Goal: Task Accomplishment & Management: Complete application form

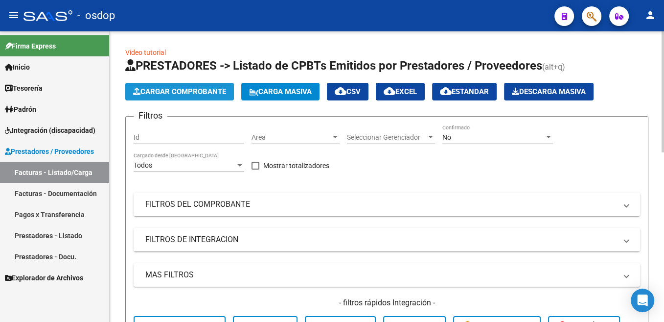
click at [208, 92] on span "Cargar Comprobante" at bounding box center [179, 91] width 93 height 9
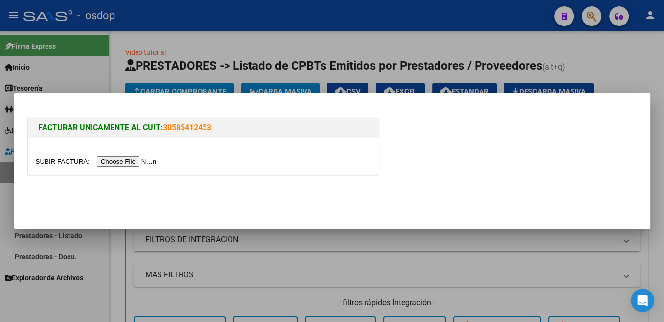
click at [47, 160] on input "file" at bounding box center [98, 161] width 124 height 10
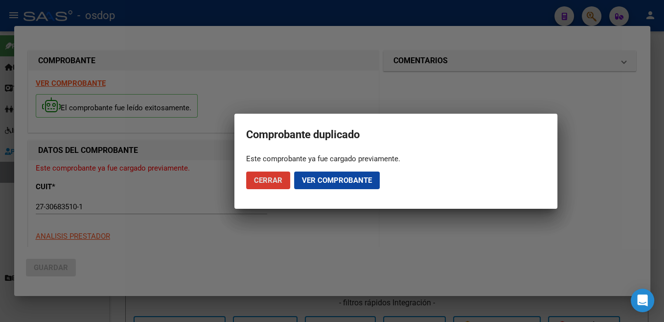
click at [317, 183] on span "Ver comprobante" at bounding box center [337, 180] width 70 height 9
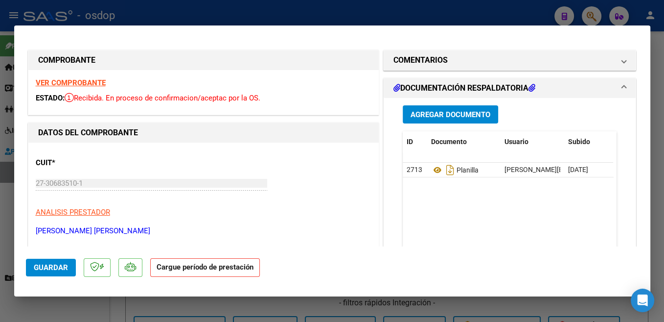
click at [94, 84] on strong "VER COMPROBANTE" at bounding box center [71, 82] width 70 height 9
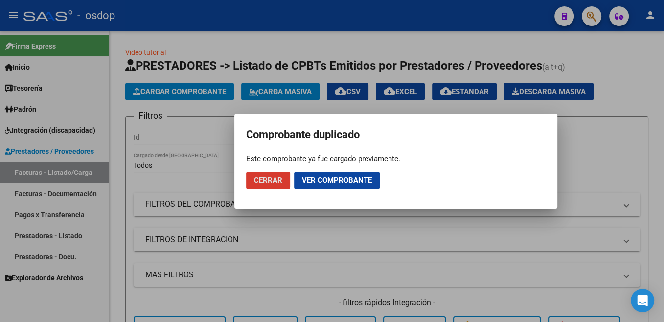
click at [269, 177] on span "Cerrar" at bounding box center [268, 180] width 28 height 9
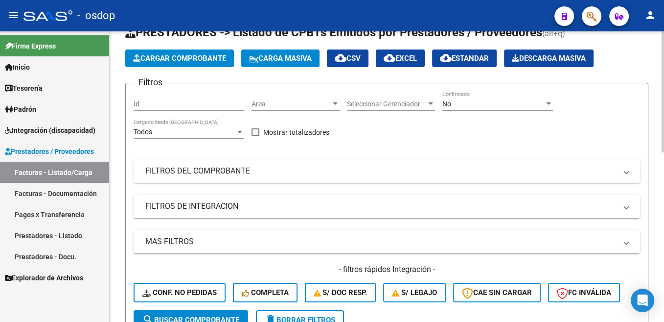
scroll to position [49, 0]
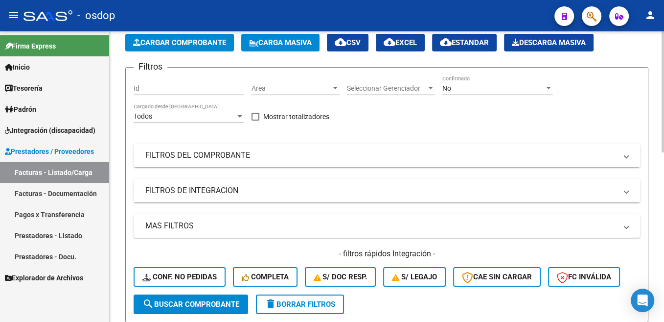
click at [211, 155] on mat-panel-title "FILTROS DEL COMPROBANTE" at bounding box center [380, 155] width 471 height 11
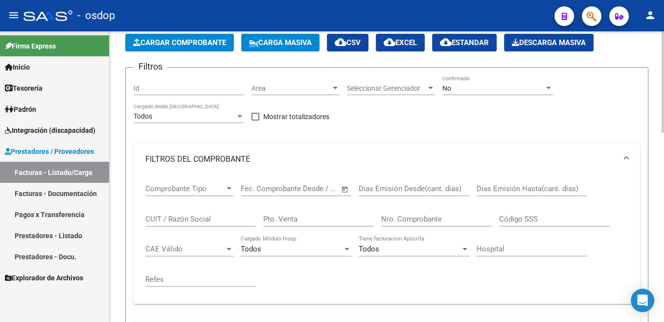
click at [188, 215] on input "CUIT / Razón Social" at bounding box center [200, 218] width 111 height 9
paste input "27-30683510-1"
click at [154, 217] on input "27-30683510-1" at bounding box center [200, 218] width 111 height 9
click at [188, 222] on input "2730683510-1" at bounding box center [200, 218] width 111 height 9
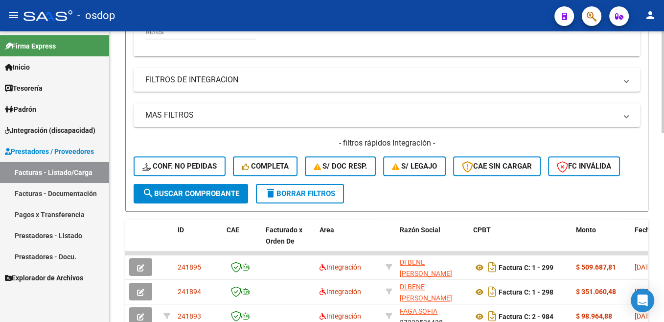
scroll to position [296, 0]
type input "27306835101"
click at [209, 198] on span "search Buscar Comprobante" at bounding box center [190, 193] width 97 height 9
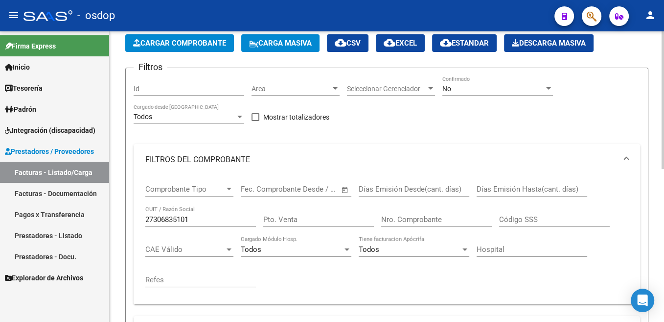
scroll to position [0, 0]
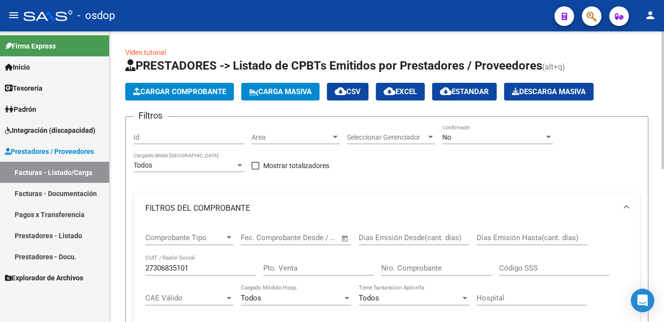
click at [176, 95] on span "Cargar Comprobante" at bounding box center [179, 91] width 93 height 9
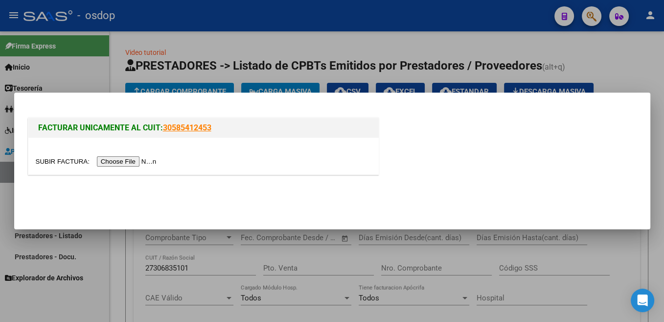
click at [60, 158] on input "file" at bounding box center [98, 161] width 124 height 10
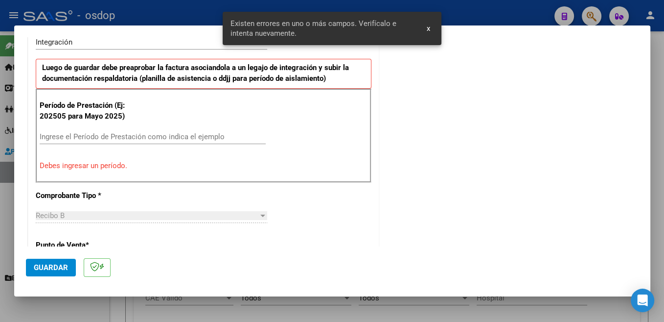
scroll to position [270, 0]
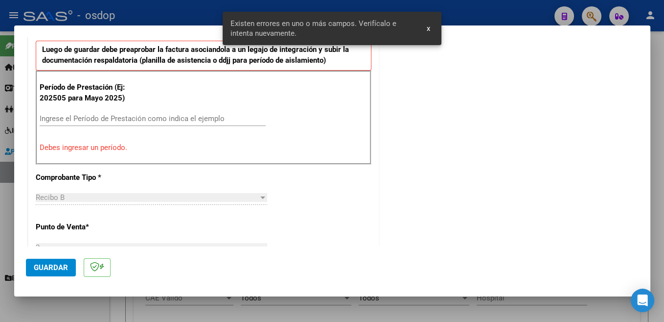
click at [132, 116] on input "Ingrese el Período de Prestación como indica el ejemplo" at bounding box center [153, 118] width 226 height 9
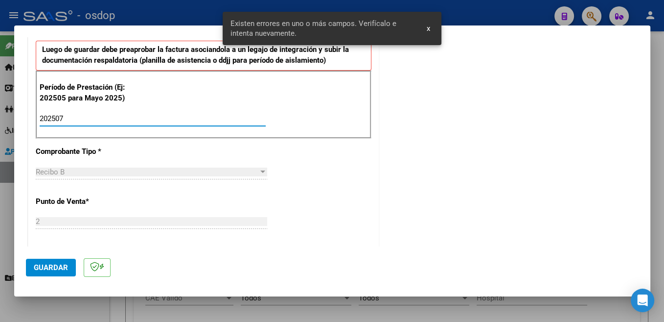
type input "202507"
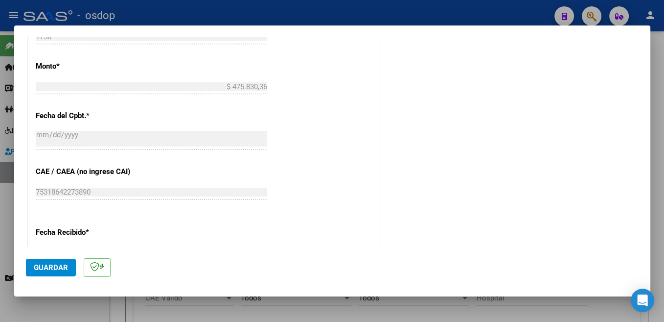
scroll to position [689, 0]
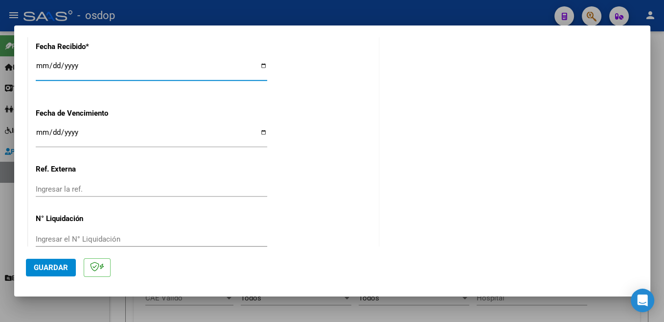
click at [50, 268] on span "Guardar" at bounding box center [51, 267] width 34 height 9
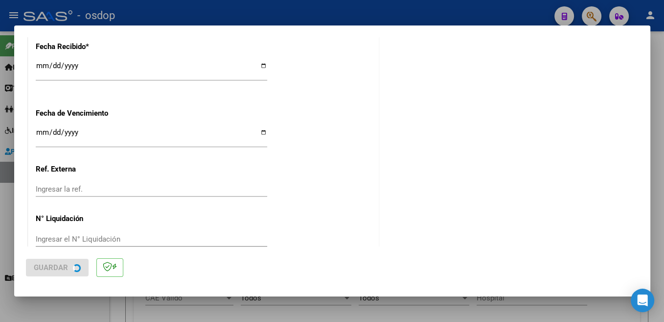
scroll to position [0, 0]
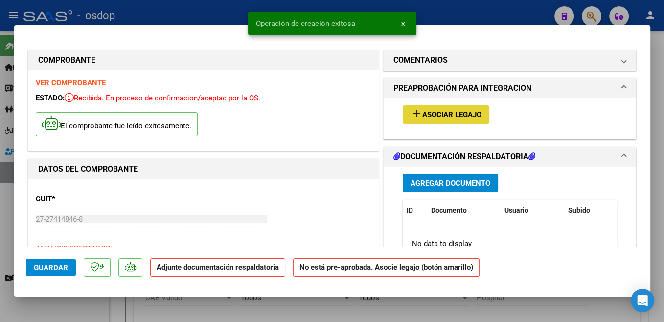
click at [450, 115] on span "Asociar Legajo" at bounding box center [451, 114] width 59 height 9
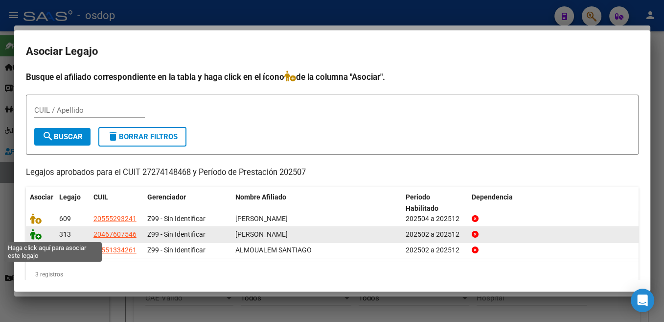
click at [35, 237] on icon at bounding box center [36, 234] width 12 height 11
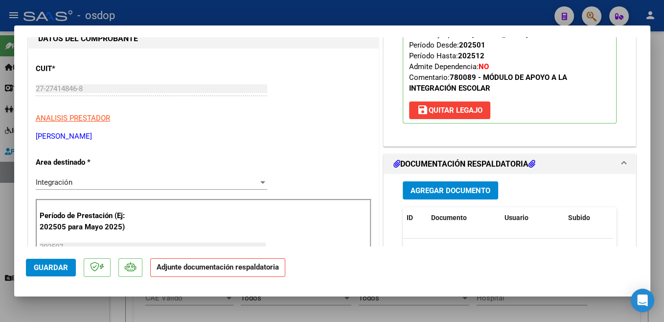
scroll to position [156, 0]
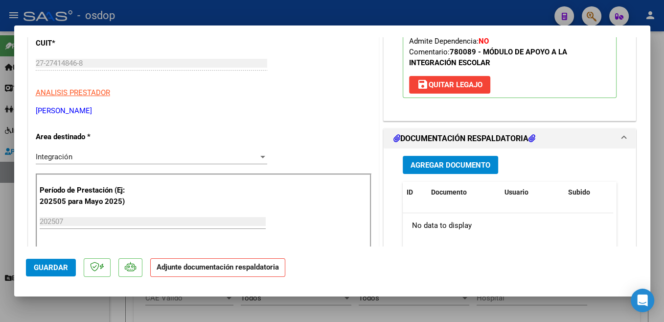
click at [479, 162] on span "Agregar Documento" at bounding box center [451, 165] width 80 height 9
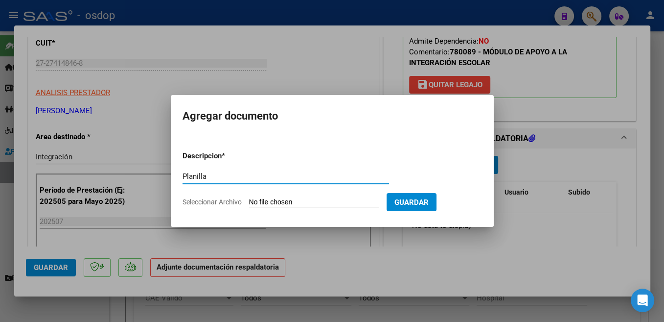
type input "Planilla"
click at [276, 201] on input "Seleccionar Archivo" at bounding box center [314, 202] width 130 height 9
type input "C:\fakepath\ASIST IE [PERSON_NAME].pdf"
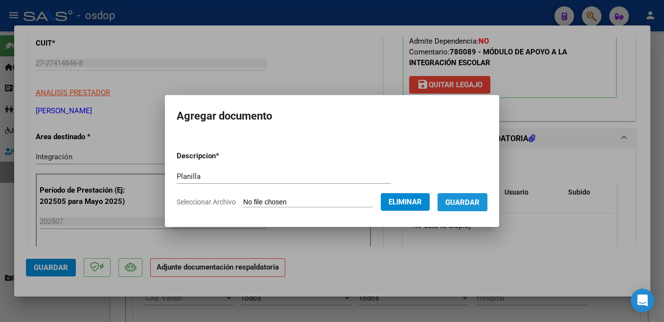
click at [459, 201] on span "Guardar" at bounding box center [462, 202] width 34 height 9
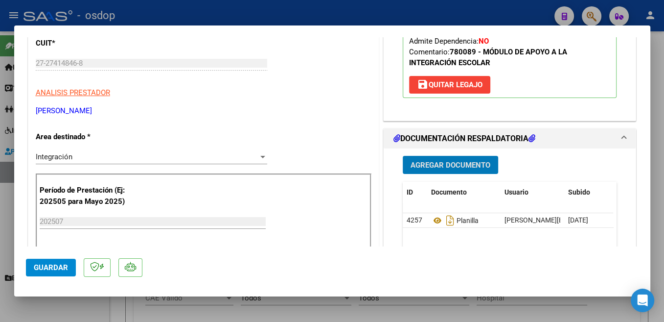
scroll to position [259, 0]
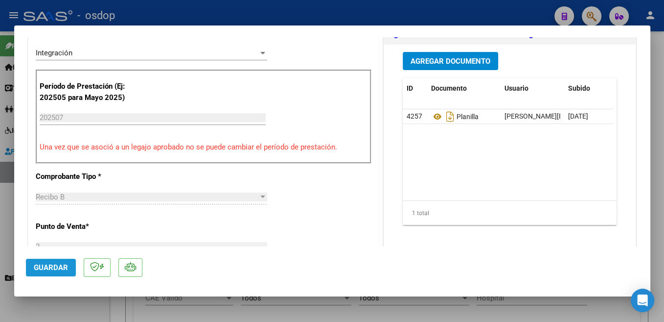
click at [65, 269] on span "Guardar" at bounding box center [51, 267] width 34 height 9
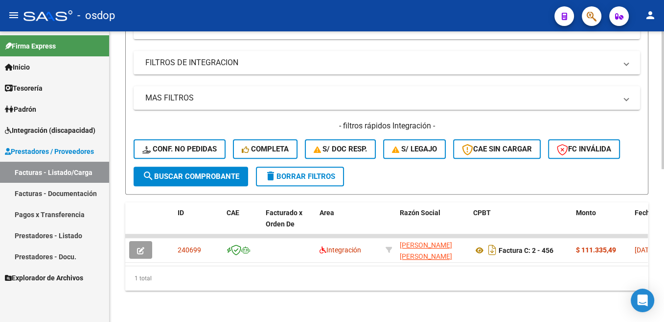
scroll to position [322, 0]
click at [306, 172] on span "delete Borrar Filtros" at bounding box center [300, 176] width 70 height 9
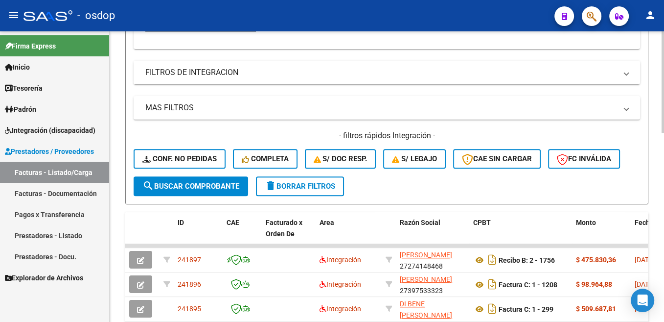
scroll to position [0, 0]
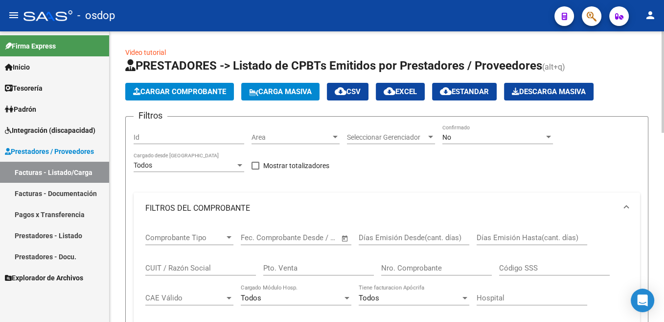
click at [184, 96] on button "Cargar Comprobante" at bounding box center [179, 92] width 109 height 18
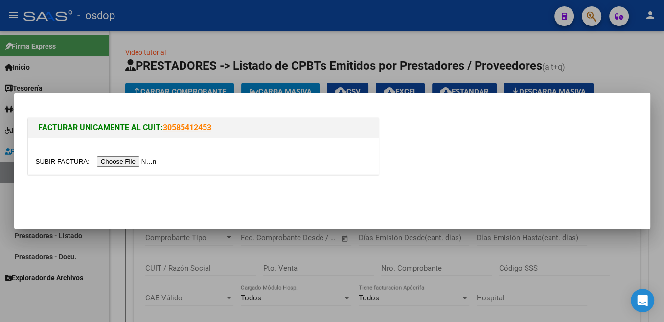
click at [60, 161] on input "file" at bounding box center [98, 161] width 124 height 10
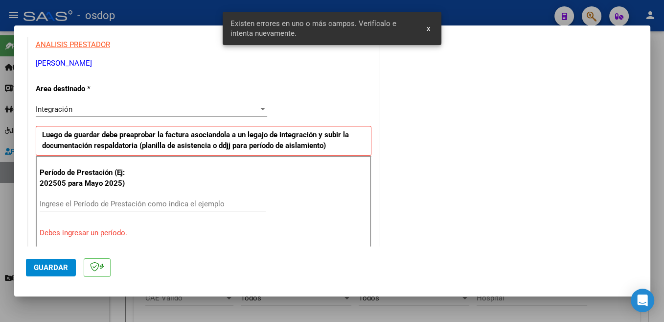
scroll to position [179, 0]
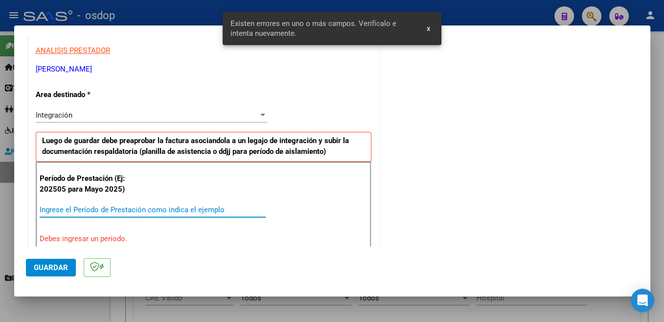
click at [110, 210] on input "Ingrese el Período de Prestación como indica el ejemplo" at bounding box center [153, 209] width 226 height 9
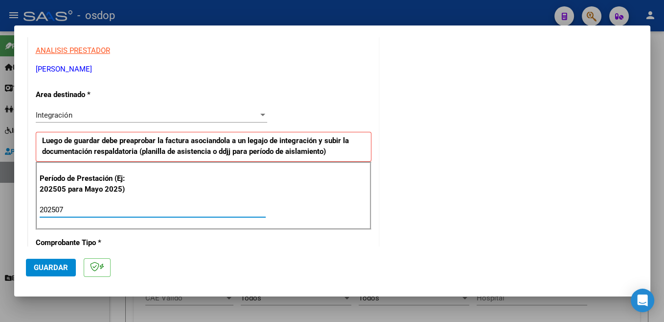
type input "202507"
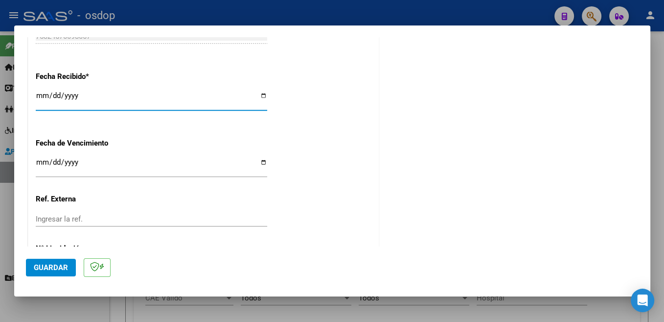
scroll to position [689, 0]
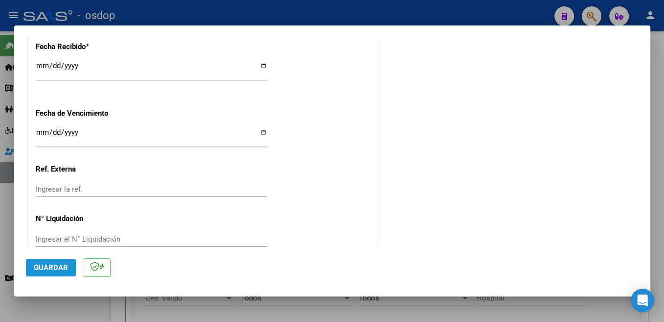
click at [55, 265] on span "Guardar" at bounding box center [51, 267] width 34 height 9
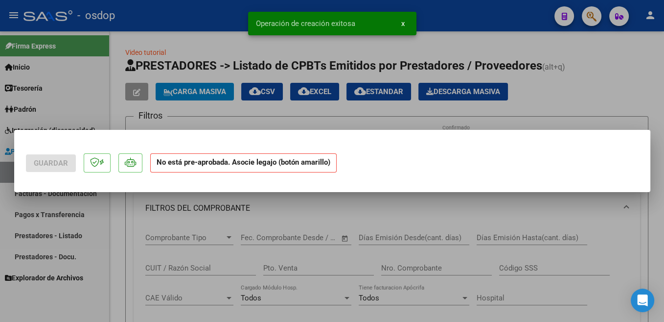
scroll to position [0, 0]
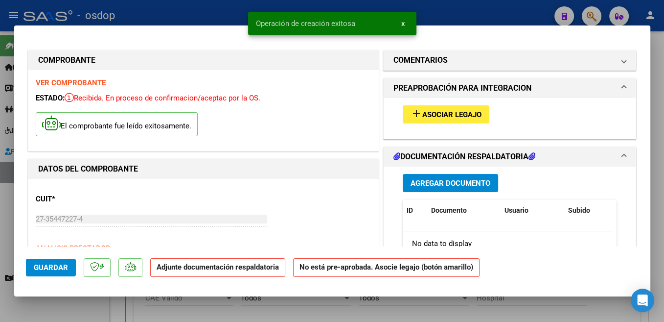
click at [436, 112] on span "Asociar Legajo" at bounding box center [451, 114] width 59 height 9
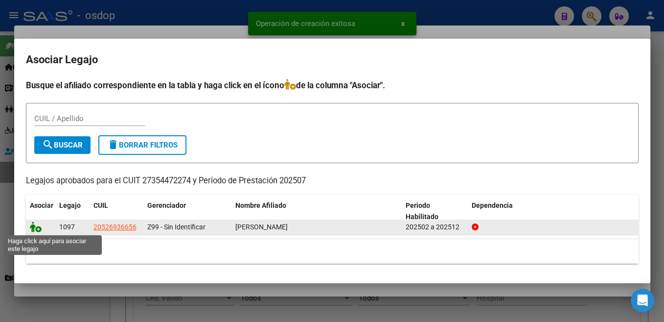
click at [34, 231] on icon at bounding box center [36, 226] width 12 height 11
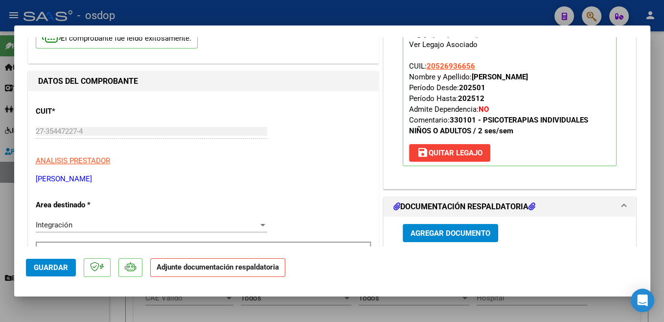
scroll to position [156, 0]
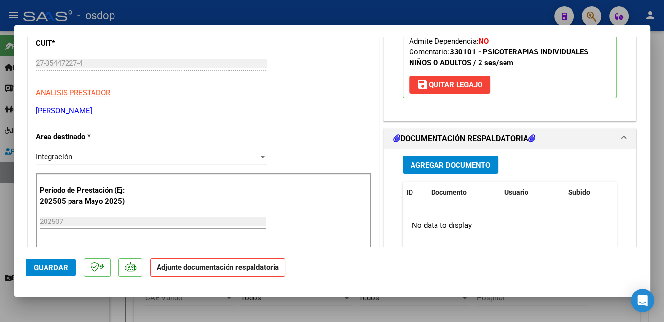
click at [482, 164] on span "Agregar Documento" at bounding box center [451, 165] width 80 height 9
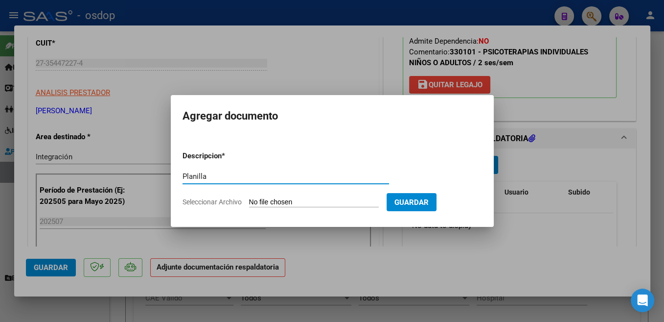
type input "Planilla"
click at [273, 202] on input "Seleccionar Archivo" at bounding box center [314, 202] width 130 height 9
type input "C:\fakepath\manuelojedajulio2025.pdf"
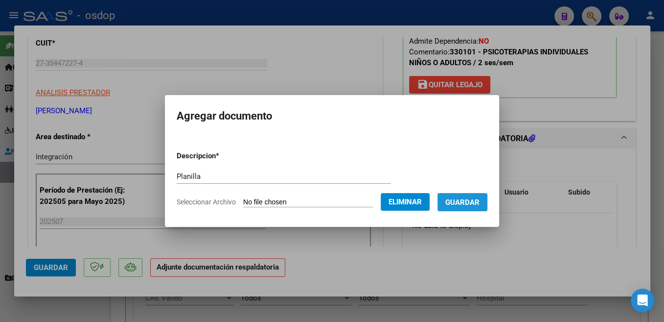
click at [463, 205] on span "Guardar" at bounding box center [462, 202] width 34 height 9
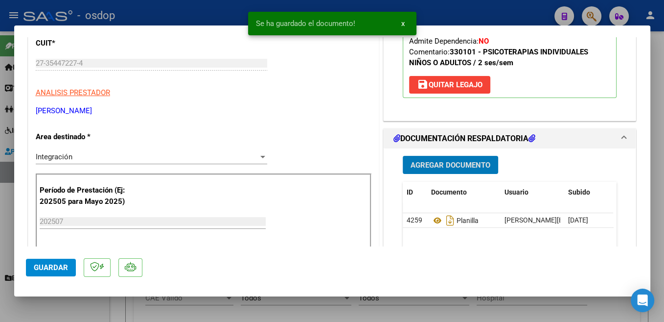
click at [67, 267] on span "Guardar" at bounding box center [51, 267] width 34 height 9
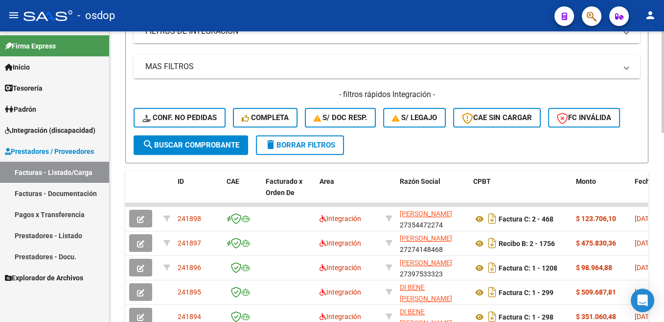
scroll to position [49, 0]
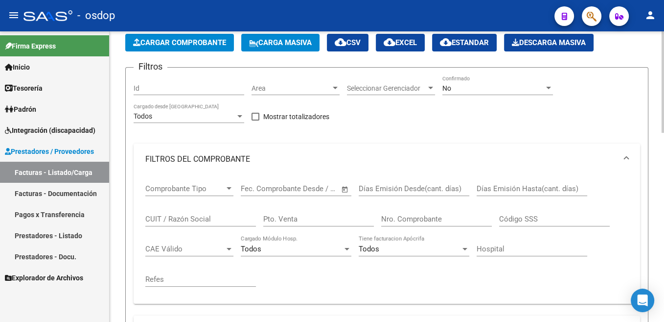
click at [171, 43] on span "Cargar Comprobante" at bounding box center [179, 42] width 93 height 9
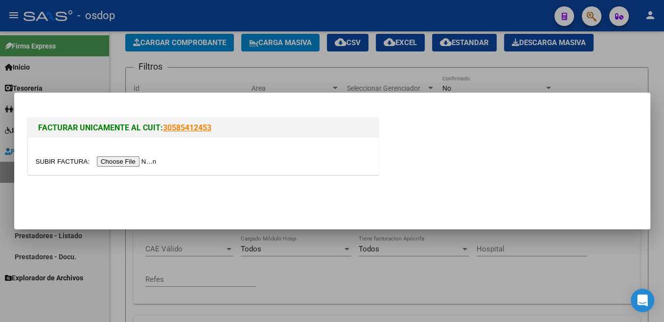
click at [58, 163] on input "file" at bounding box center [98, 161] width 124 height 10
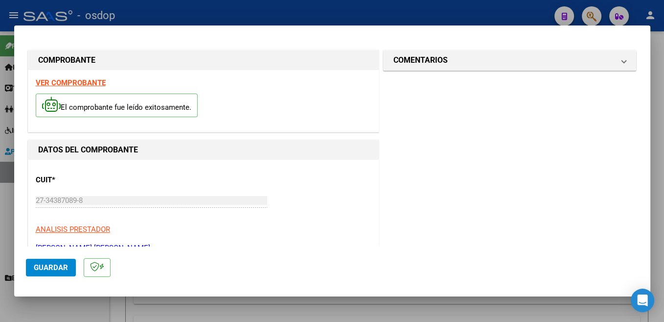
scroll to position [104, 0]
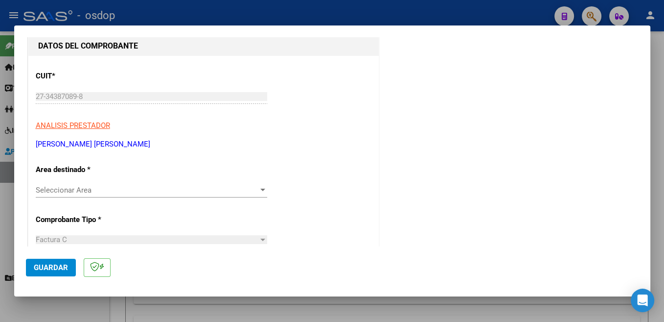
click at [123, 195] on div "Seleccionar Area Seleccionar Area" at bounding box center [152, 190] width 232 height 15
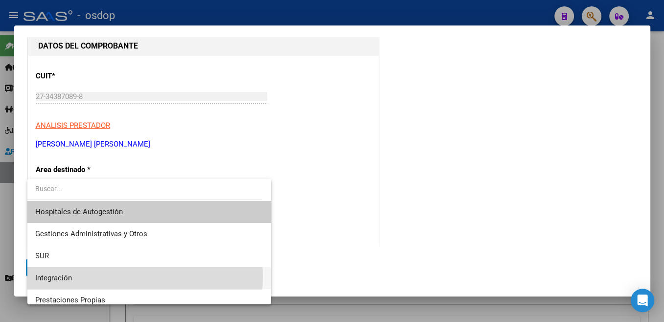
click at [75, 276] on span "Integración" at bounding box center [149, 278] width 228 height 22
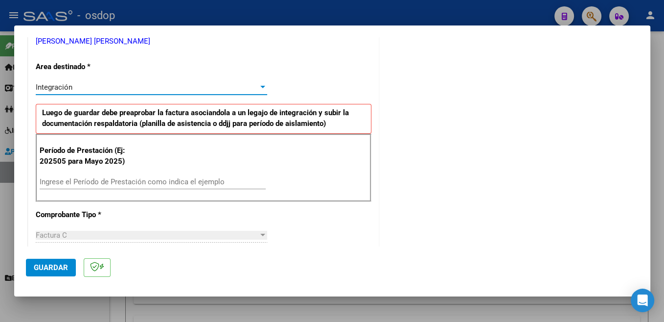
scroll to position [208, 0]
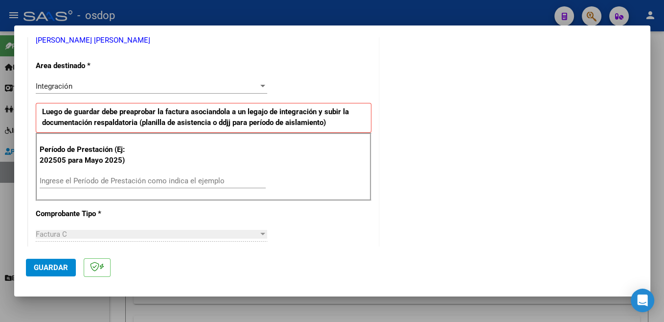
click at [120, 177] on input "Ingrese el Período de Prestación como indica el ejemplo" at bounding box center [153, 180] width 226 height 9
type input "202507"
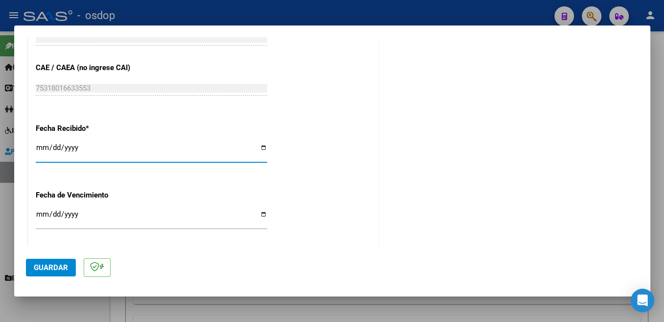
click at [61, 266] on span "Guardar" at bounding box center [51, 267] width 34 height 9
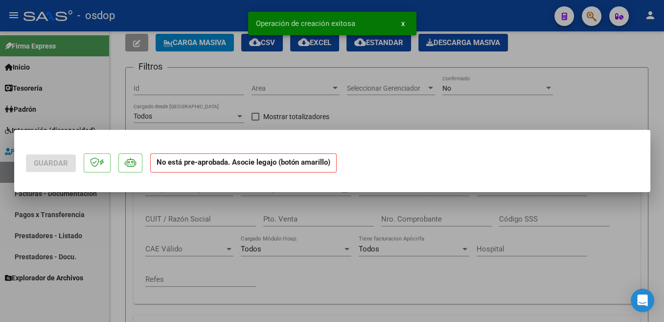
scroll to position [0, 0]
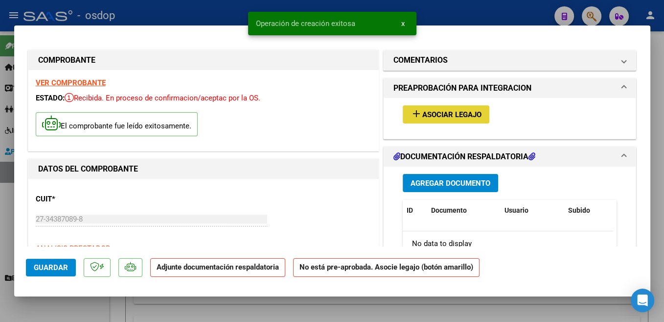
click at [427, 118] on span "Asociar Legajo" at bounding box center [451, 114] width 59 height 9
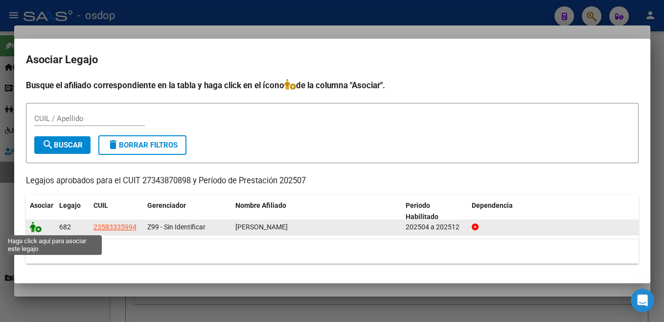
click at [36, 227] on icon at bounding box center [36, 226] width 12 height 11
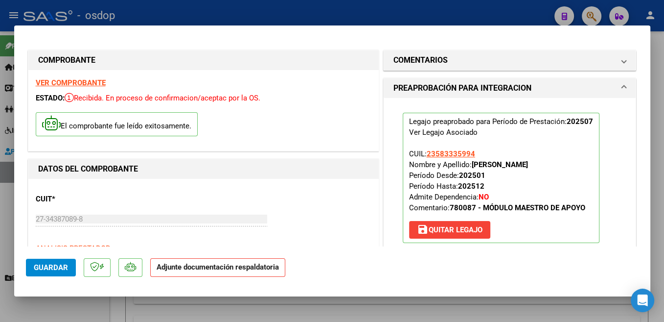
scroll to position [208, 0]
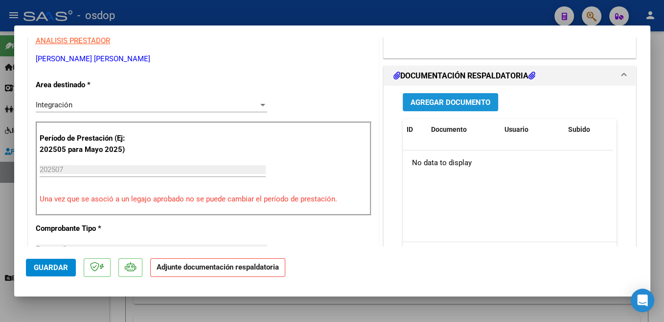
click at [472, 109] on button "Agregar Documento" at bounding box center [450, 102] width 95 height 18
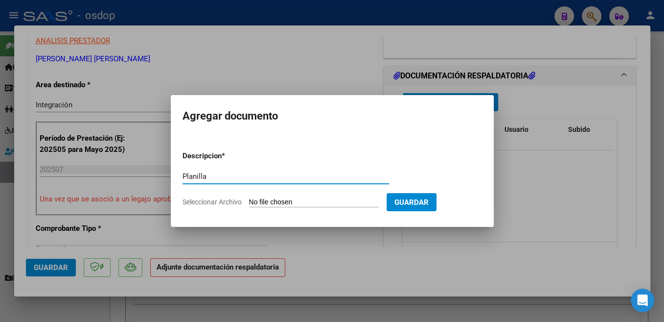
type input "Planilla"
click at [279, 204] on input "Seleccionar Archivo" at bounding box center [314, 202] width 130 height 9
type input "C:\fakepath\asistencia mes de [PERSON_NAME].pdf"
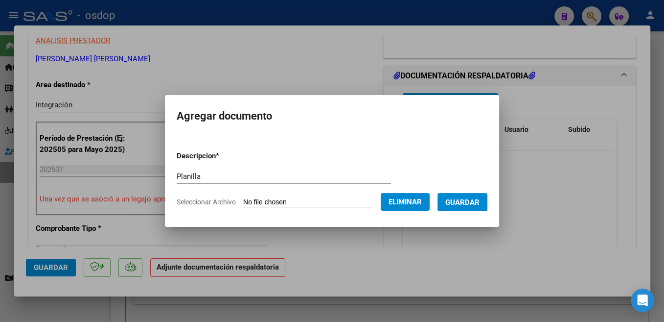
click at [480, 201] on span "Guardar" at bounding box center [462, 202] width 34 height 9
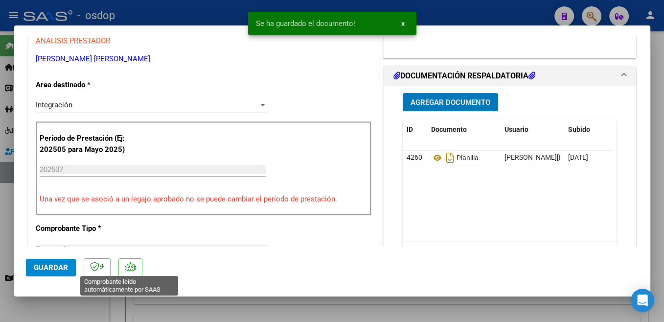
click at [50, 266] on span "Guardar" at bounding box center [51, 267] width 34 height 9
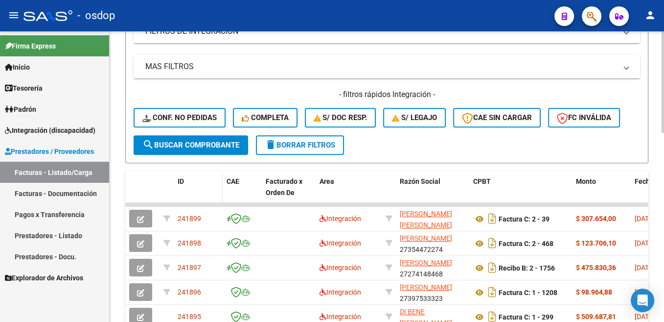
scroll to position [148, 0]
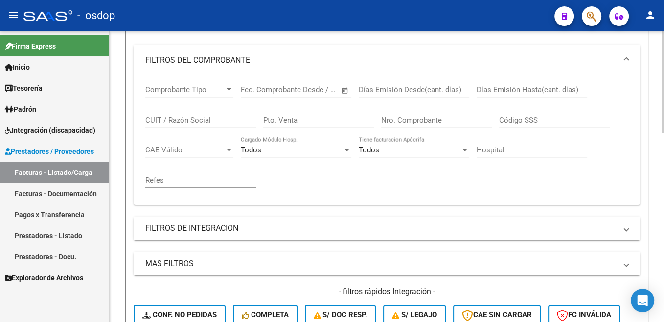
click at [172, 124] on input "CUIT / Razón Social" at bounding box center [200, 120] width 111 height 9
type input "30711027854"
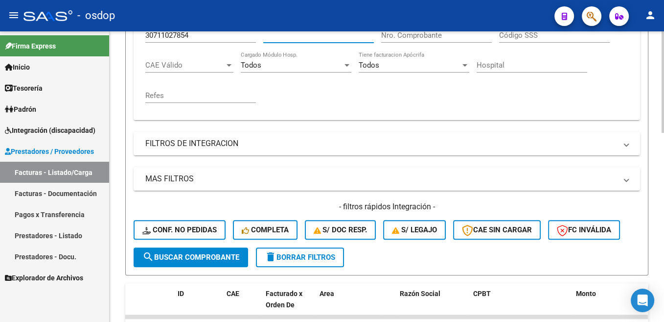
scroll to position [246, 0]
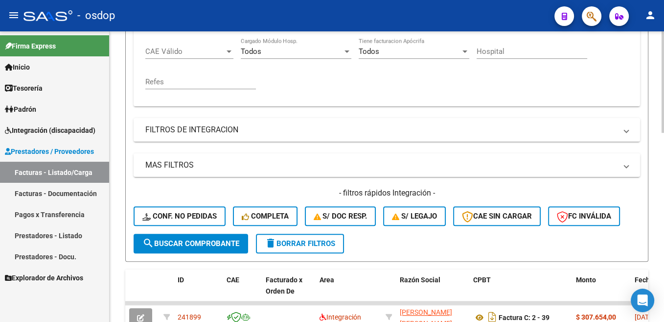
click at [196, 243] on span "search Buscar Comprobante" at bounding box center [190, 243] width 97 height 9
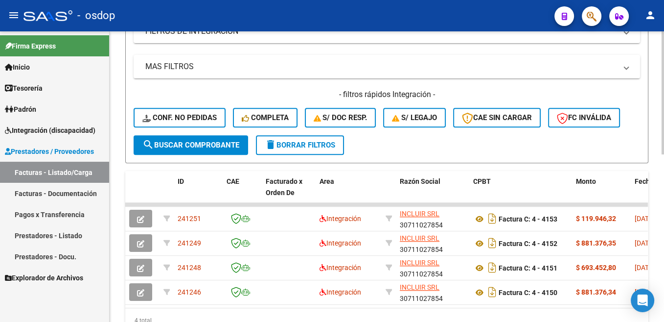
scroll to position [394, 0]
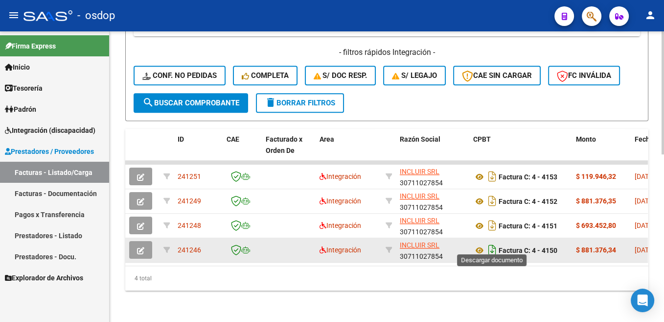
click at [493, 243] on icon "Descargar documento" at bounding box center [492, 250] width 13 height 16
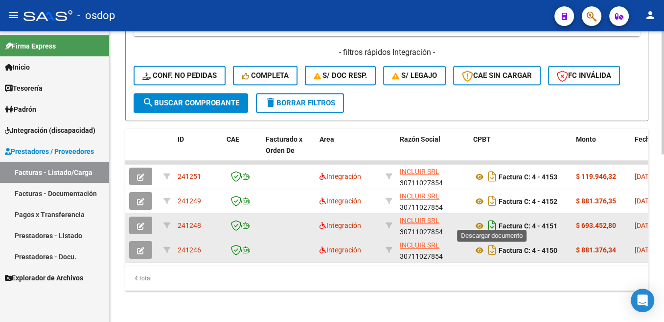
click at [494, 221] on icon "Descargar documento" at bounding box center [492, 225] width 13 height 16
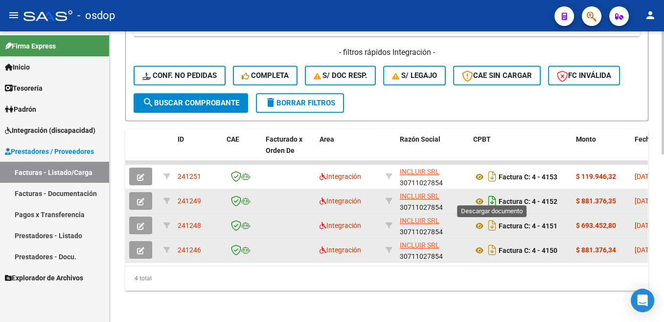
click at [492, 193] on icon "Descargar documento" at bounding box center [492, 201] width 13 height 16
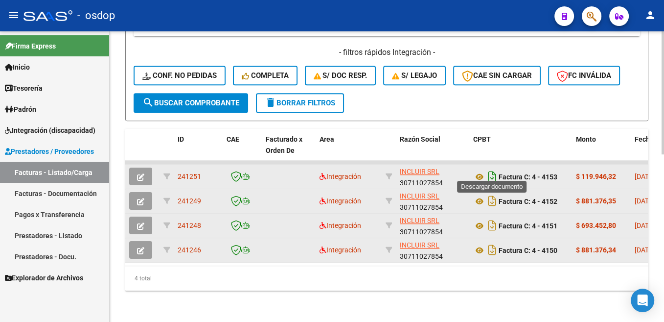
click at [493, 171] on icon "Descargar documento" at bounding box center [492, 176] width 13 height 16
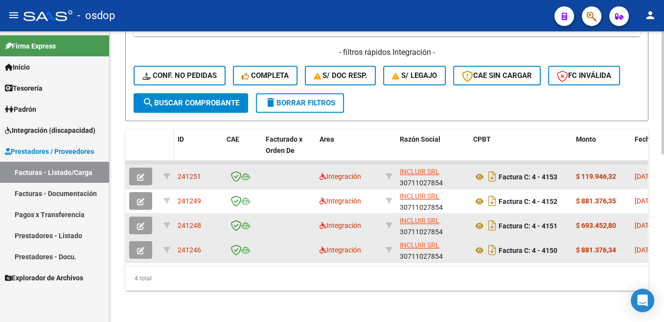
scroll to position [0, 0]
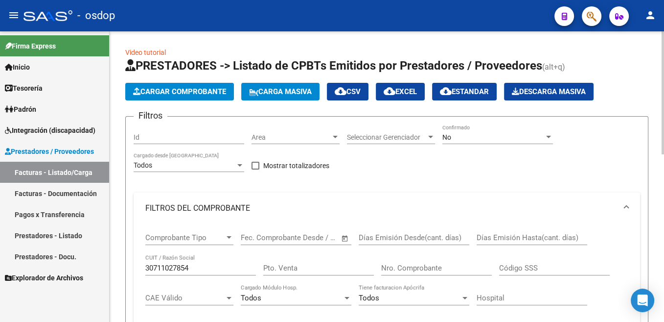
click at [199, 90] on span "Cargar Comprobante" at bounding box center [179, 91] width 93 height 9
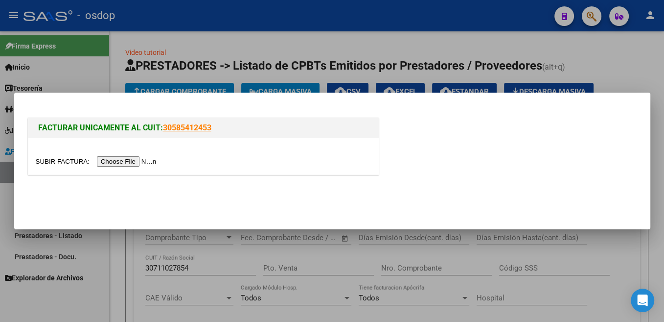
click at [61, 165] on input "file" at bounding box center [98, 161] width 124 height 10
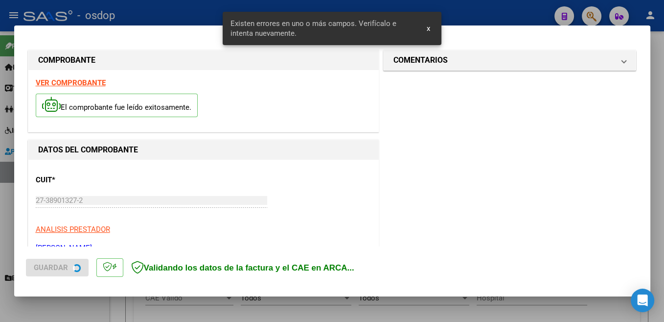
scroll to position [208, 0]
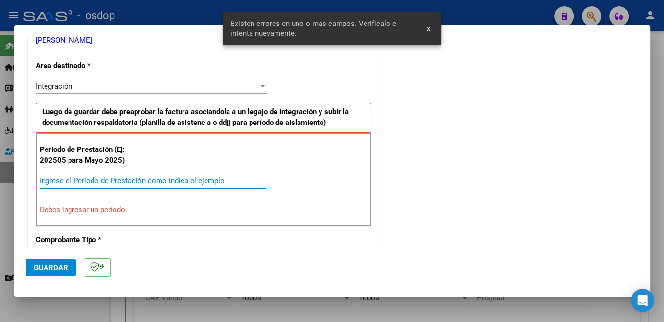
click at [118, 177] on input "Ingrese el Período de Prestación como indica el ejemplo" at bounding box center [153, 180] width 226 height 9
type input "202507"
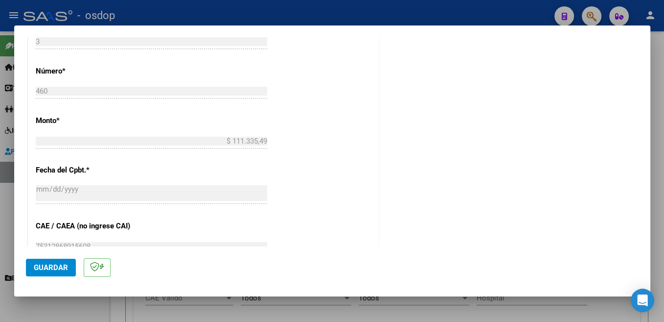
scroll to position [452, 0]
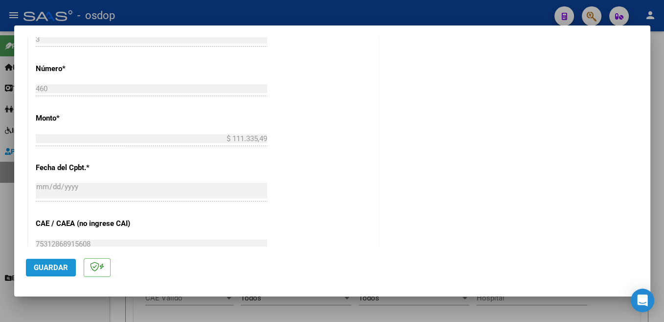
click at [57, 275] on button "Guardar" at bounding box center [51, 267] width 50 height 18
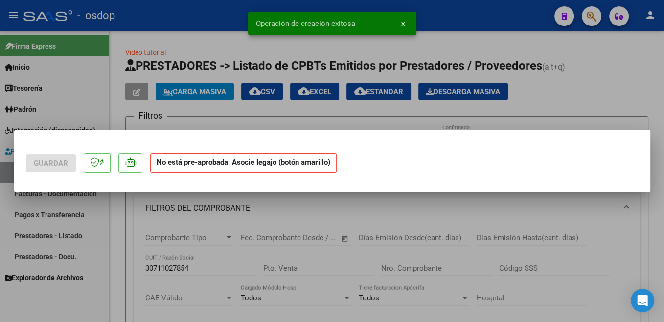
scroll to position [0, 0]
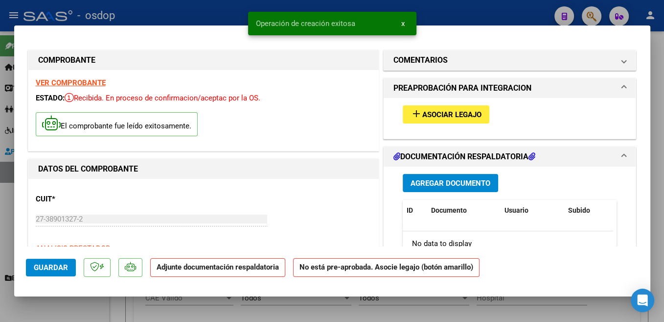
click at [460, 119] on button "add Asociar Legajo" at bounding box center [446, 114] width 87 height 18
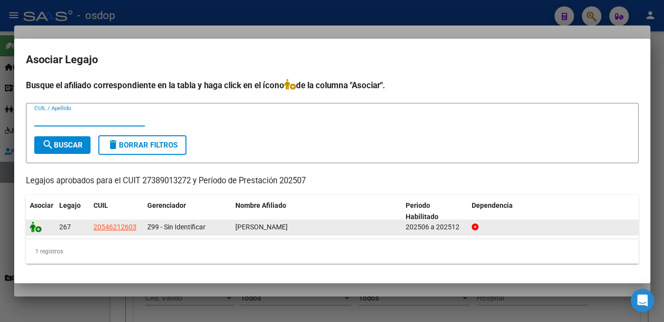
click at [38, 226] on icon at bounding box center [36, 226] width 12 height 11
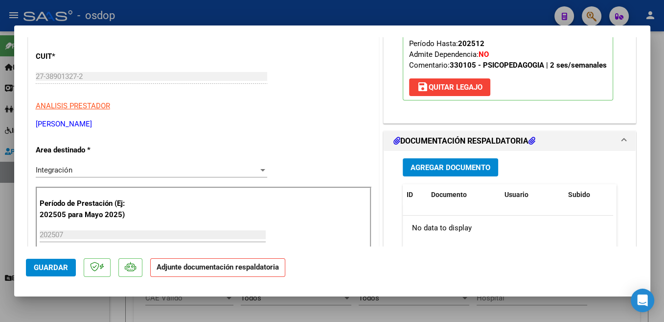
scroll to position [259, 0]
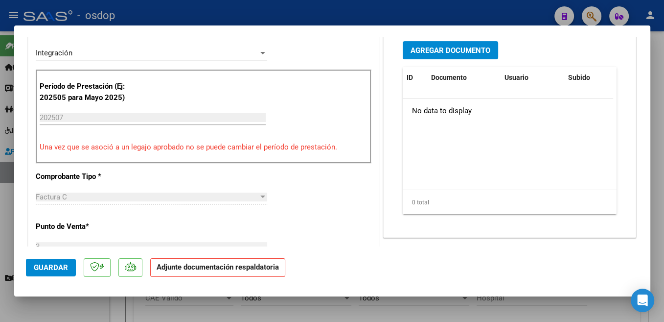
click at [466, 50] on span "Agregar Documento" at bounding box center [451, 50] width 80 height 9
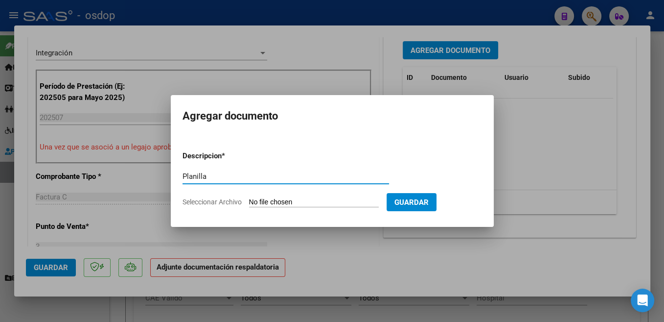
type input "Planilla"
click at [275, 203] on input "Seleccionar Archivo" at bounding box center [314, 202] width 130 height 9
type input "C:\fakepath\asistencia [PERSON_NAME].pdf"
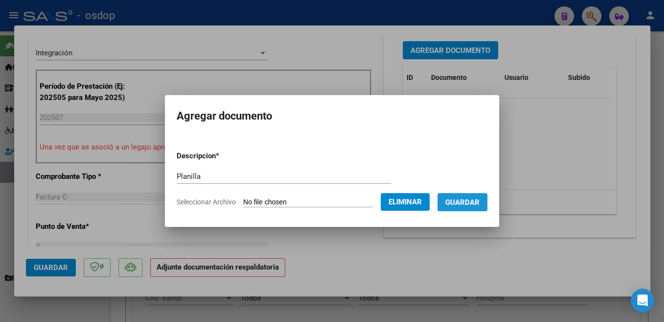
click at [465, 198] on span "Guardar" at bounding box center [462, 202] width 34 height 9
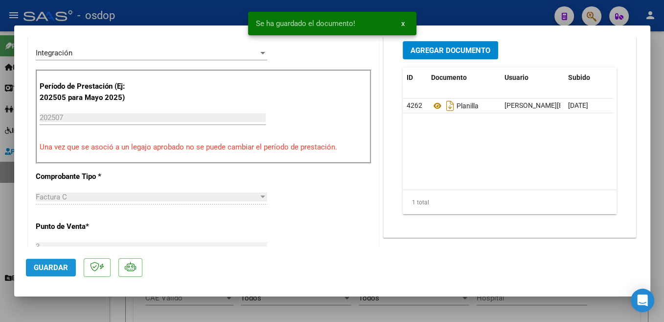
click at [69, 272] on button "Guardar" at bounding box center [51, 267] width 50 height 18
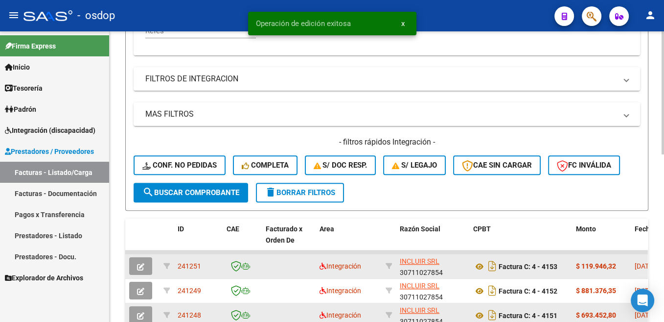
scroll to position [296, 0]
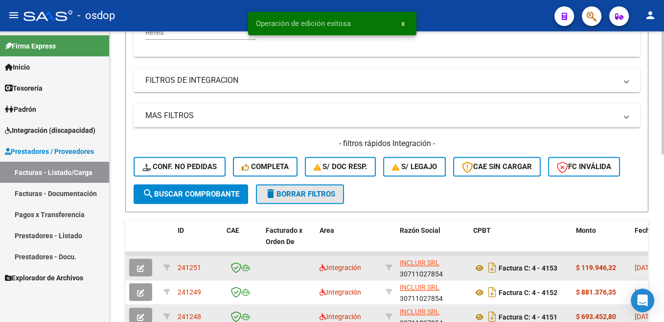
click at [280, 191] on span "delete Borrar Filtros" at bounding box center [300, 193] width 70 height 9
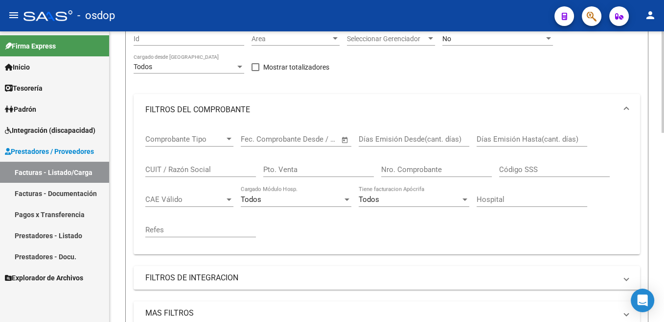
scroll to position [49, 0]
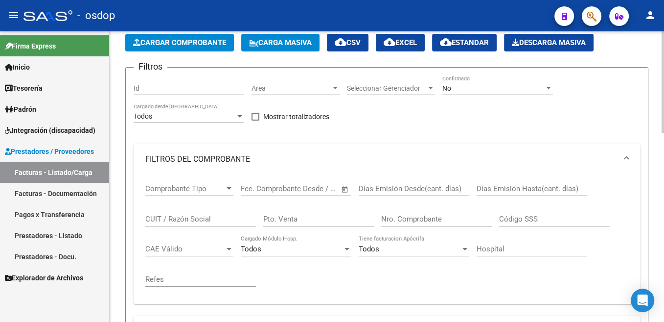
click at [182, 221] on input "CUIT / Razón Social" at bounding box center [200, 218] width 111 height 9
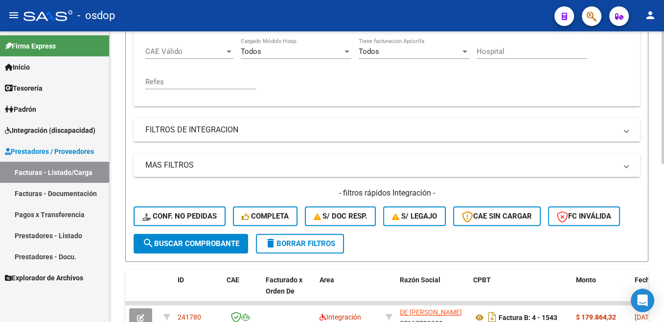
type input "27167782200"
click at [224, 244] on span "search Buscar Comprobante" at bounding box center [190, 243] width 97 height 9
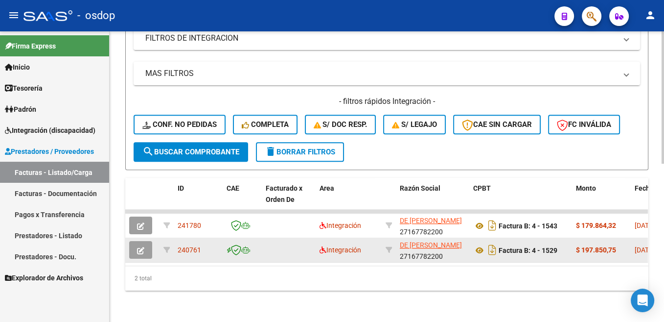
click at [142, 247] on icon "button" at bounding box center [140, 250] width 7 height 7
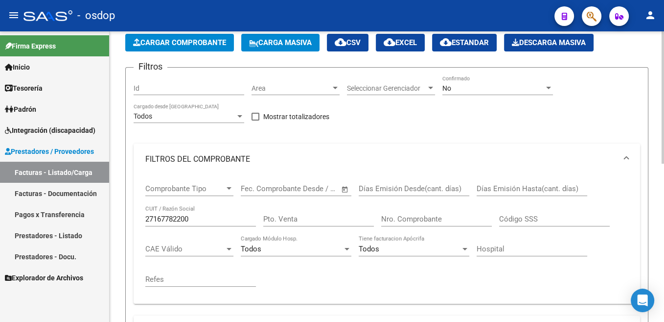
scroll to position [0, 0]
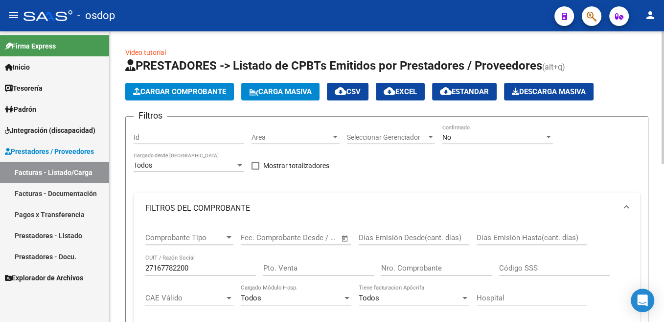
click at [223, 94] on span "Cargar Comprobante" at bounding box center [179, 91] width 93 height 9
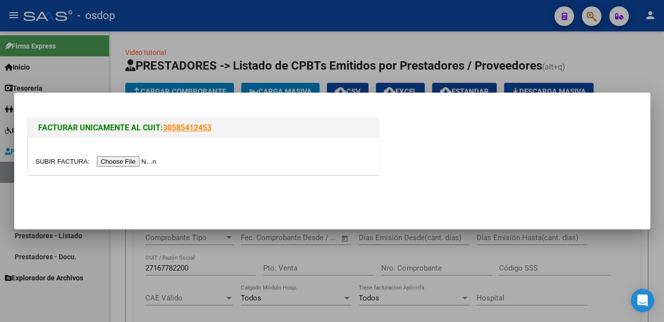
click at [66, 161] on input "file" at bounding box center [98, 161] width 124 height 10
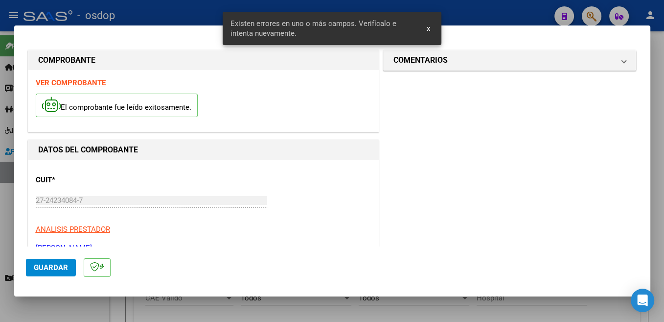
scroll to position [208, 0]
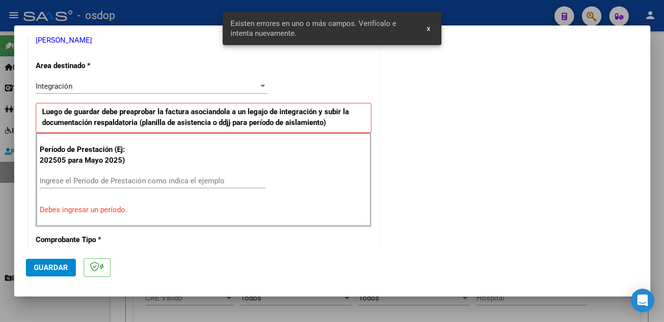
click at [163, 178] on input "Ingrese el Período de Prestación como indica el ejemplo" at bounding box center [153, 180] width 226 height 9
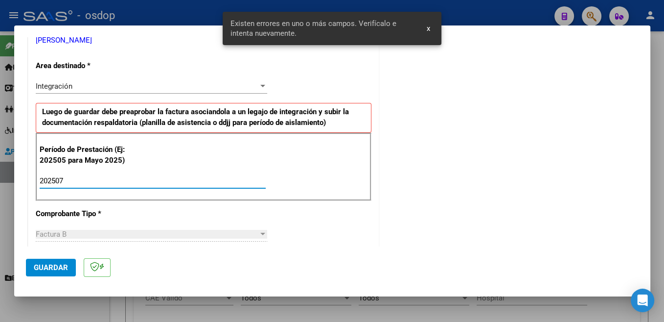
type input "202507"
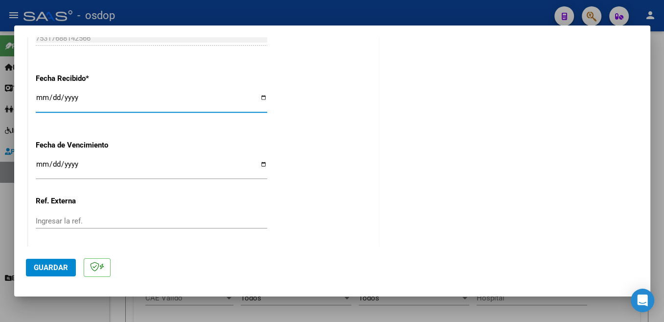
scroll to position [689, 0]
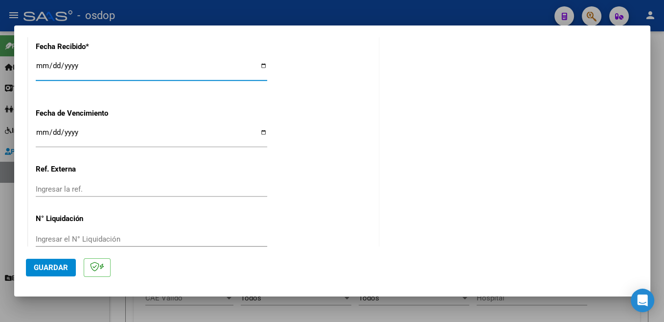
click at [58, 259] on button "Guardar" at bounding box center [51, 267] width 50 height 18
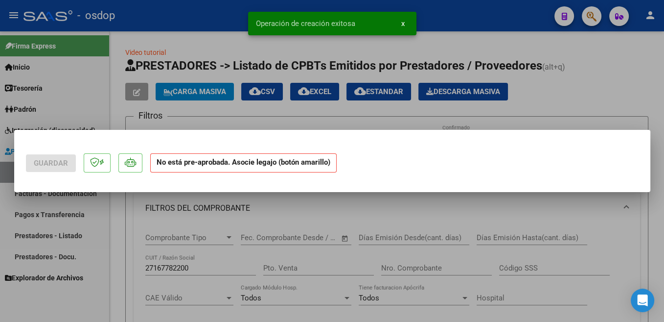
scroll to position [0, 0]
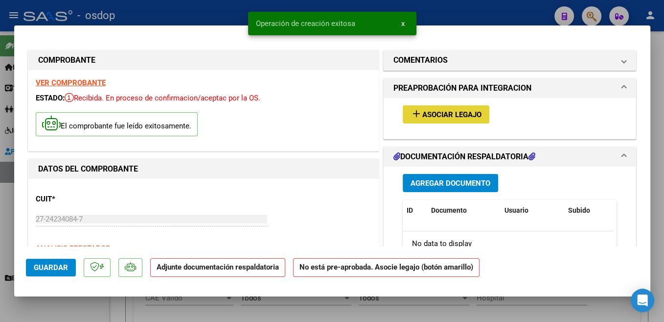
click at [476, 115] on span "Asociar Legajo" at bounding box center [451, 114] width 59 height 9
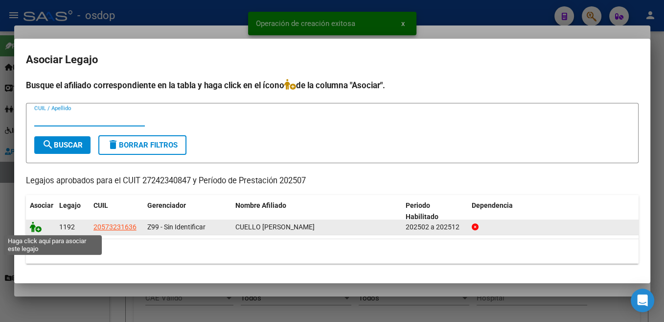
click at [39, 222] on icon at bounding box center [36, 226] width 12 height 11
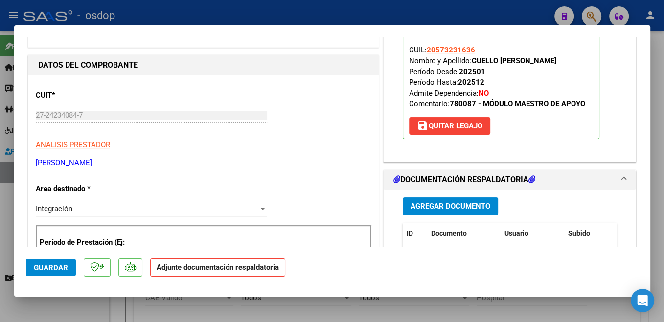
scroll to position [156, 0]
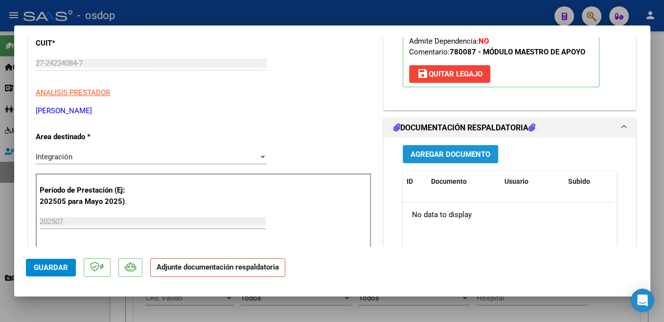
click at [483, 157] on span "Agregar Documento" at bounding box center [451, 154] width 80 height 9
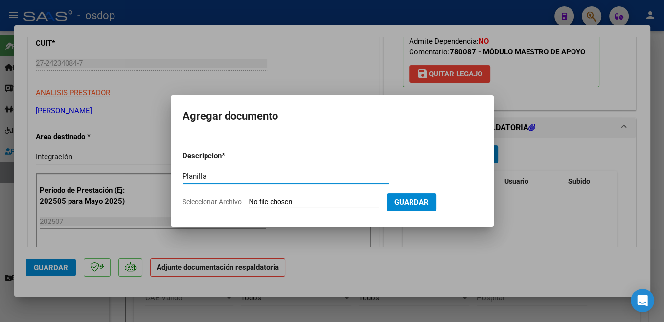
type input "Planilla"
click at [277, 205] on input "Seleccionar Archivo" at bounding box center [314, 202] width 130 height 9
type input "C:\fakepath\planilla integ [PERSON_NAME] [DATE].pdf"
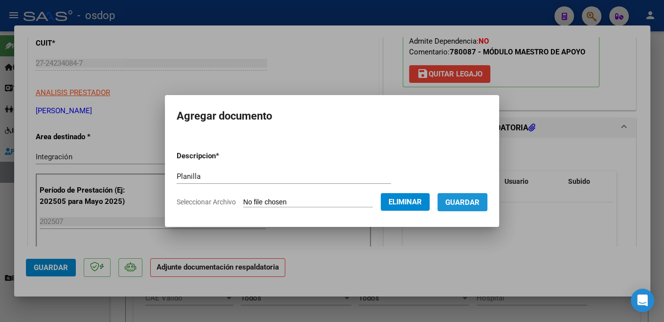
click at [480, 204] on span "Guardar" at bounding box center [462, 202] width 34 height 9
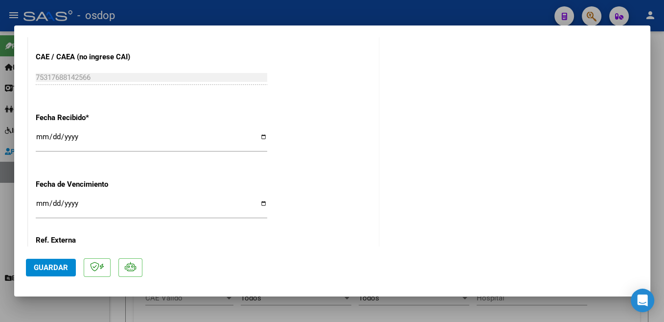
scroll to position [704, 0]
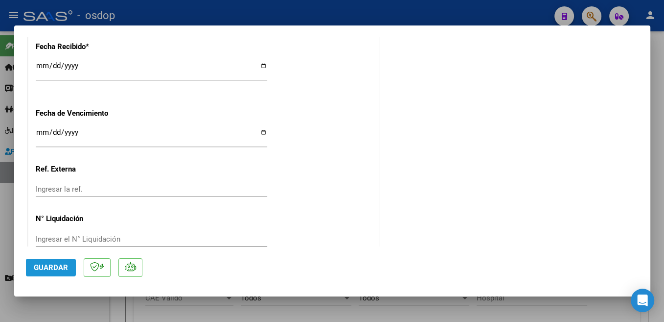
click at [65, 268] on span "Guardar" at bounding box center [51, 267] width 34 height 9
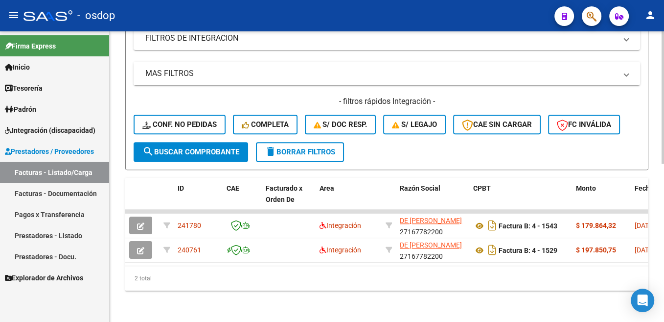
scroll to position [347, 0]
click at [335, 147] on span "delete Borrar Filtros" at bounding box center [300, 151] width 70 height 9
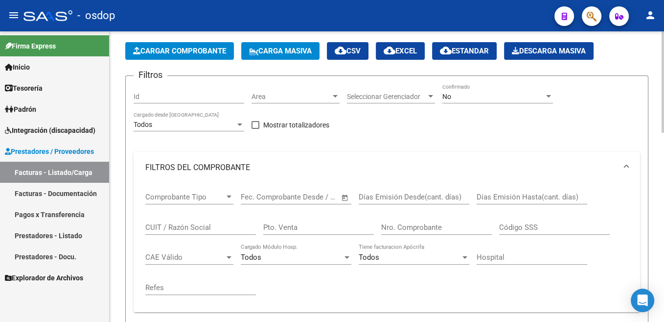
scroll to position [0, 0]
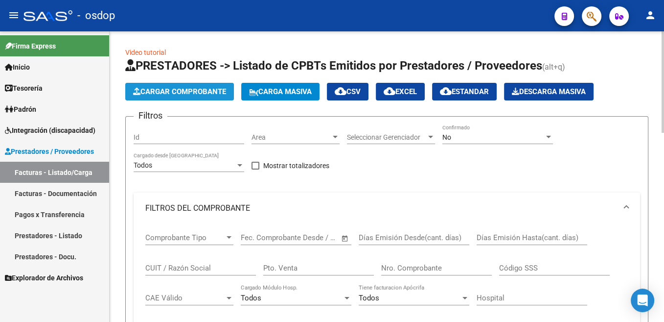
click at [210, 86] on button "Cargar Comprobante" at bounding box center [179, 92] width 109 height 18
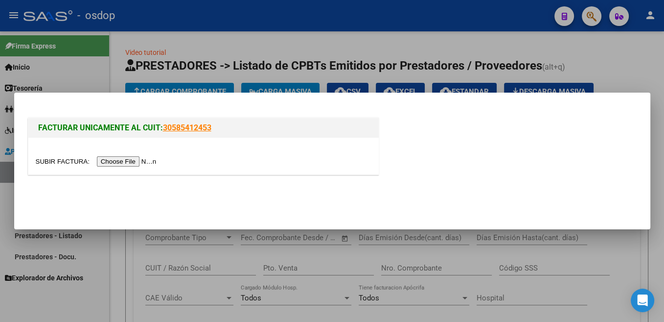
click at [65, 162] on input "file" at bounding box center [98, 161] width 124 height 10
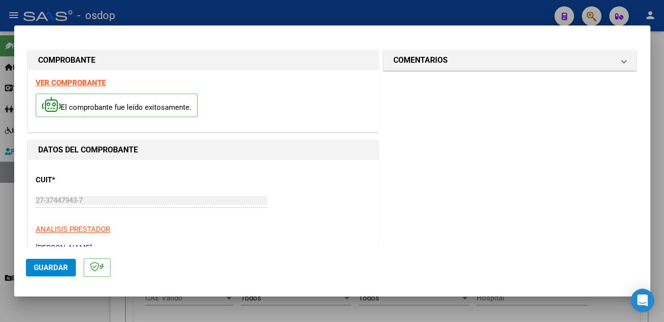
scroll to position [156, 0]
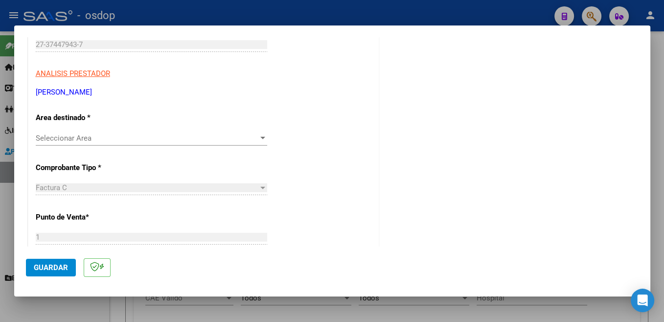
click at [91, 142] on span "Seleccionar Area" at bounding box center [147, 138] width 223 height 9
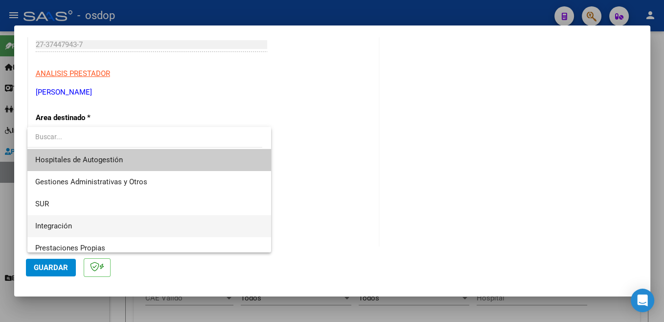
click at [74, 225] on span "Integración" at bounding box center [149, 226] width 228 height 22
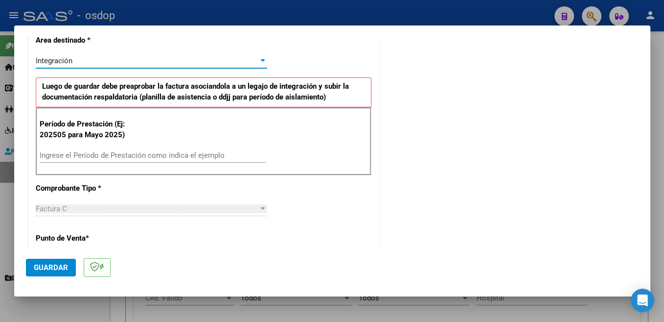
scroll to position [259, 0]
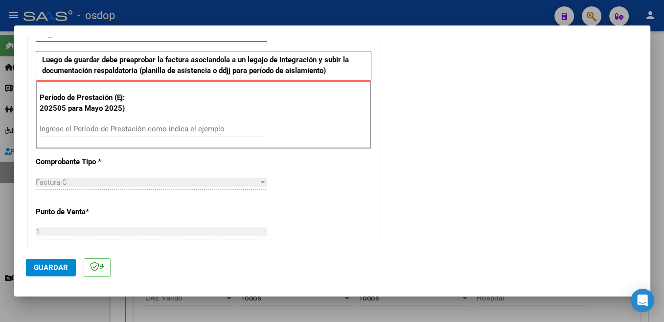
click at [131, 129] on input "Ingrese el Período de Prestación como indica el ejemplo" at bounding box center [153, 128] width 226 height 9
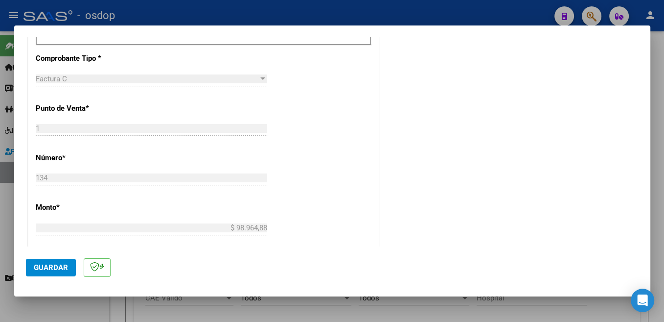
scroll to position [363, 0]
type input "202507"
click at [67, 262] on button "Guardar" at bounding box center [51, 267] width 50 height 18
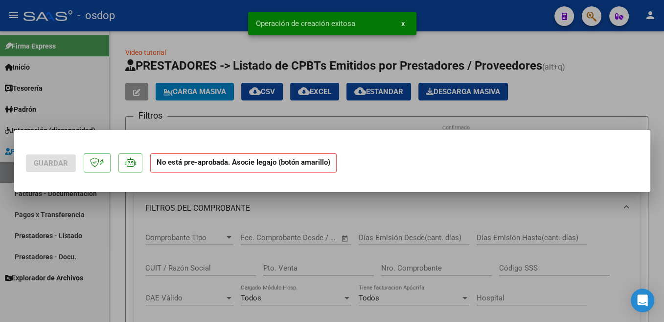
scroll to position [0, 0]
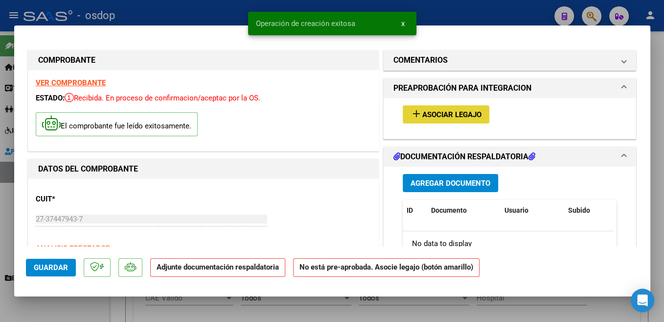
click at [450, 114] on span "Asociar Legajo" at bounding box center [451, 114] width 59 height 9
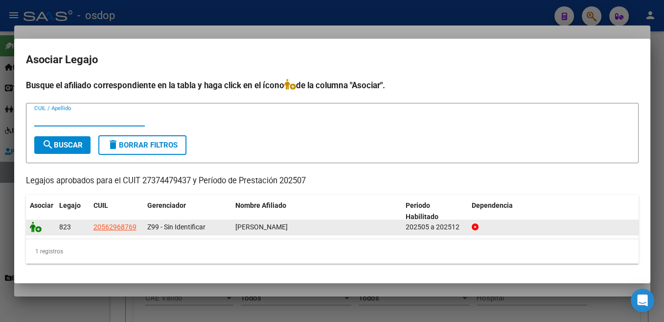
click at [34, 230] on icon at bounding box center [36, 226] width 12 height 11
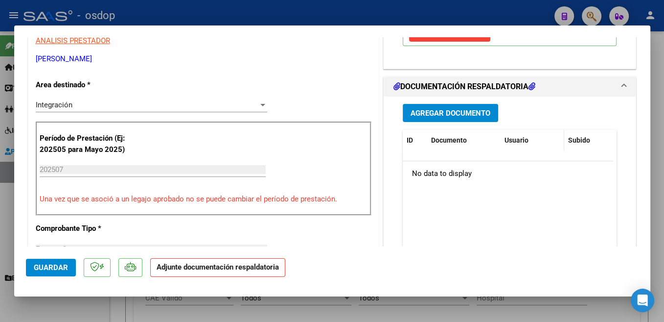
scroll to position [156, 0]
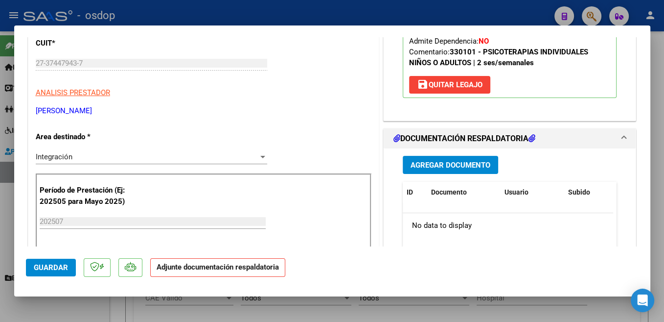
click at [476, 165] on span "Agregar Documento" at bounding box center [451, 165] width 80 height 9
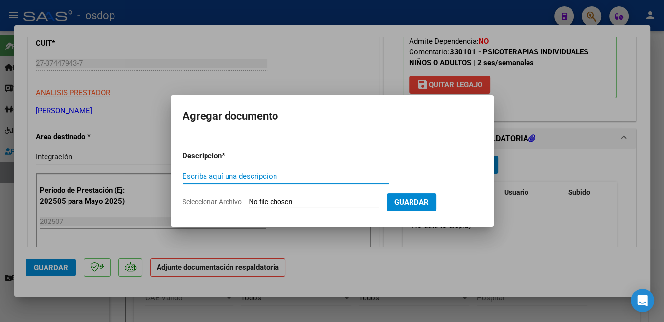
click at [270, 175] on input "Escriba aquí una descripcion" at bounding box center [286, 176] width 207 height 9
type input "Planilla"
click at [271, 198] on input "Seleccionar Archivo" at bounding box center [314, 202] width 130 height 9
type input "C:\fakepath\asistencia [PERSON_NAME].pdf"
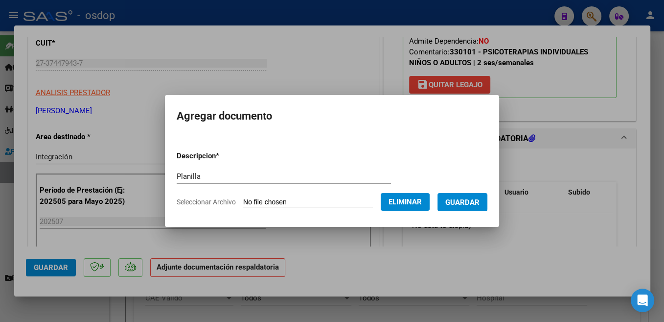
click at [471, 201] on span "Guardar" at bounding box center [462, 202] width 34 height 9
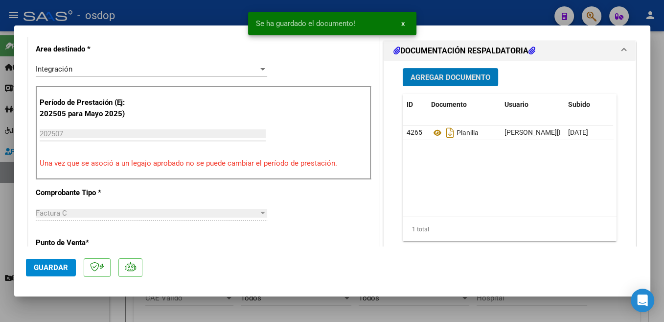
scroll to position [259, 0]
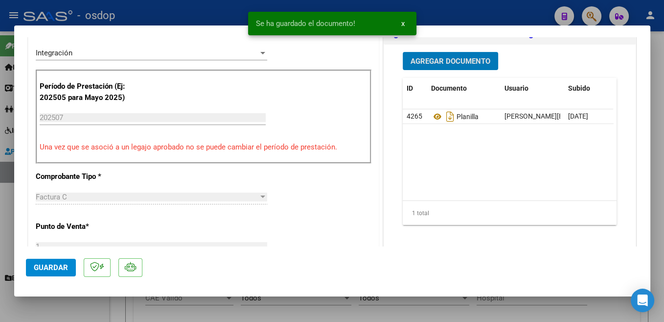
click at [64, 267] on span "Guardar" at bounding box center [51, 267] width 34 height 9
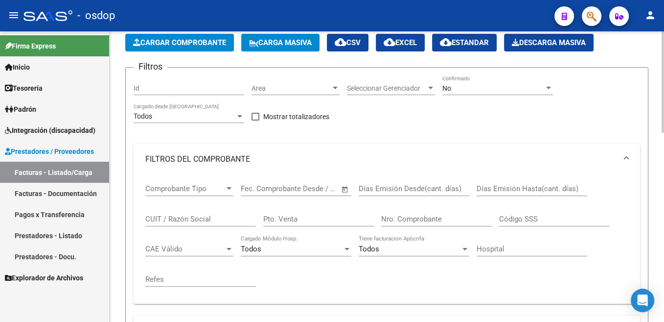
scroll to position [0, 0]
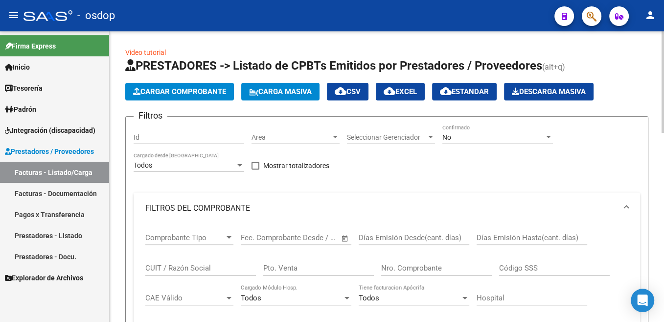
click at [209, 95] on span "Cargar Comprobante" at bounding box center [179, 91] width 93 height 9
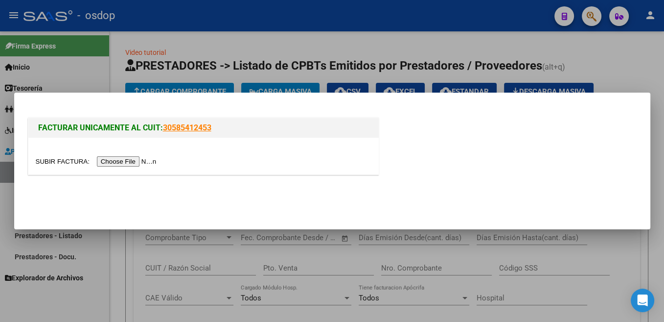
click at [62, 162] on input "file" at bounding box center [98, 161] width 124 height 10
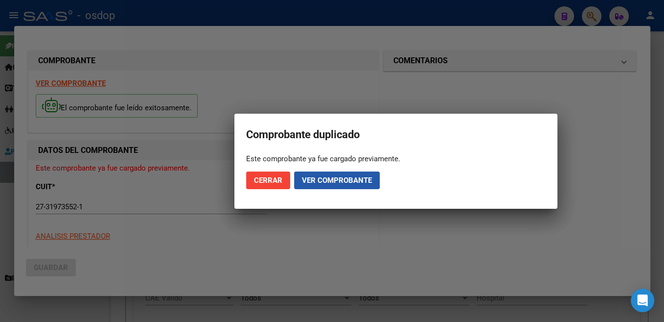
click at [309, 176] on span "Ver comprobante" at bounding box center [337, 180] width 70 height 9
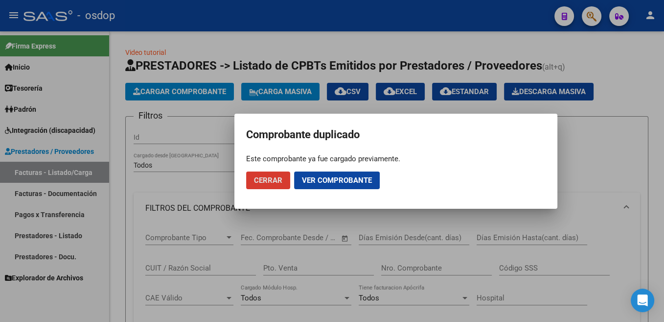
click at [258, 176] on span "Cerrar" at bounding box center [268, 180] width 28 height 9
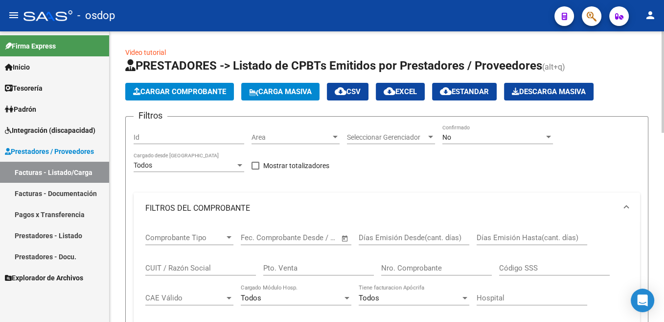
scroll to position [148, 0]
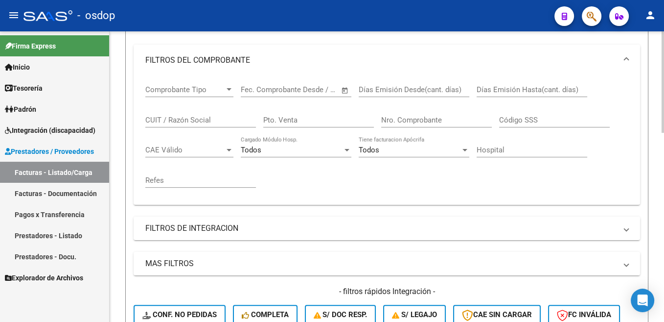
click at [187, 119] on input "CUIT / Razón Social" at bounding box center [200, 120] width 111 height 9
paste input "27-31973552-1"
click at [154, 120] on input "27-31973552-1" at bounding box center [200, 120] width 111 height 9
click at [186, 117] on input "2731973552-1" at bounding box center [200, 120] width 111 height 9
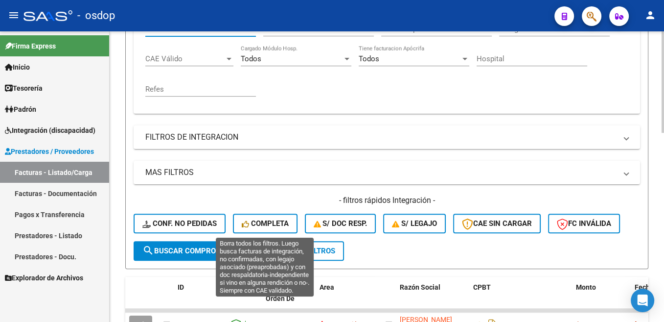
scroll to position [246, 0]
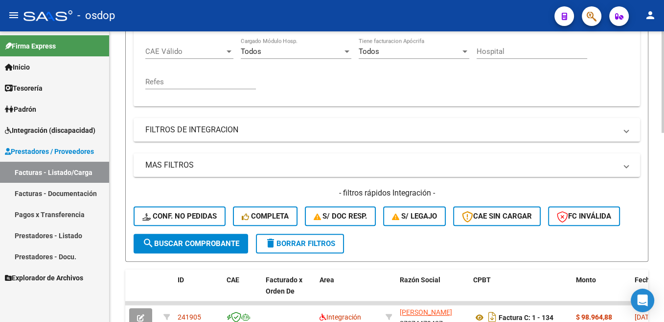
type input "27319735521"
click at [211, 247] on span "search Buscar Comprobante" at bounding box center [190, 243] width 97 height 9
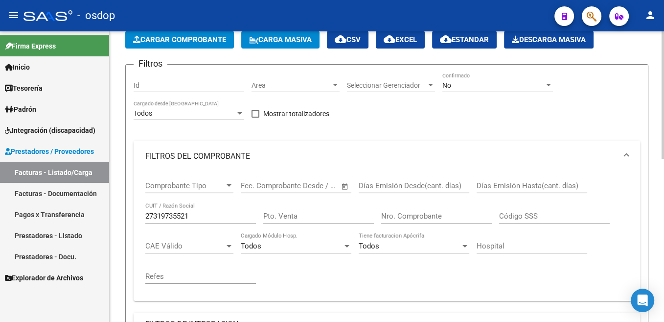
scroll to position [49, 0]
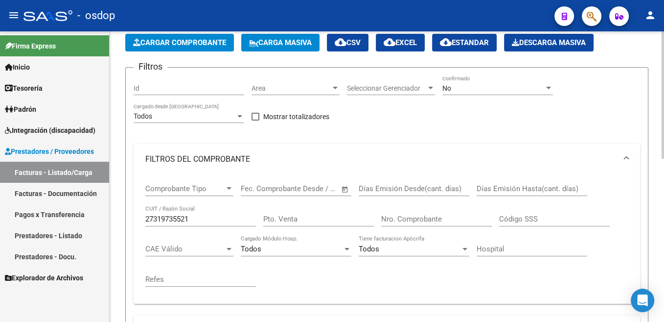
click at [202, 42] on span "Cargar Comprobante" at bounding box center [179, 42] width 93 height 9
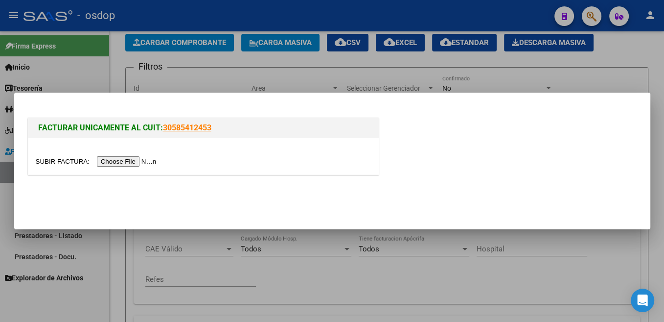
click at [62, 162] on input "file" at bounding box center [98, 161] width 124 height 10
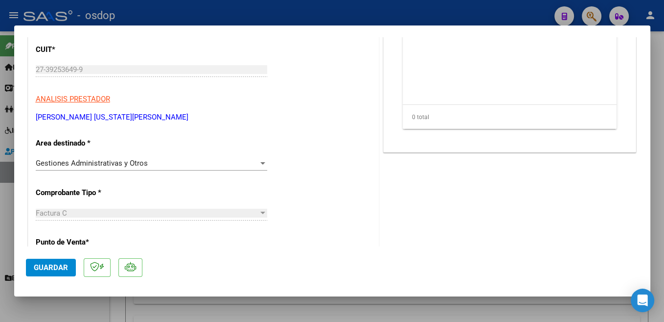
scroll to position [156, 0]
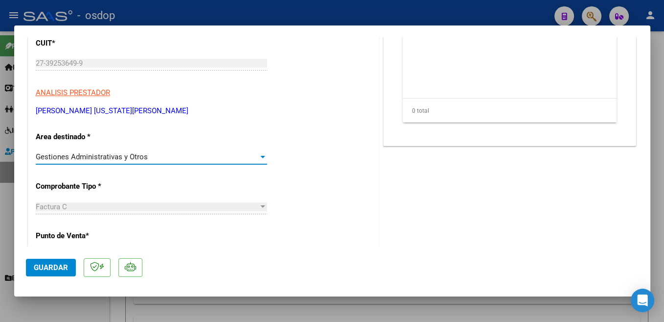
click at [132, 154] on span "Gestiones Administrativas y Otros" at bounding box center [92, 156] width 112 height 9
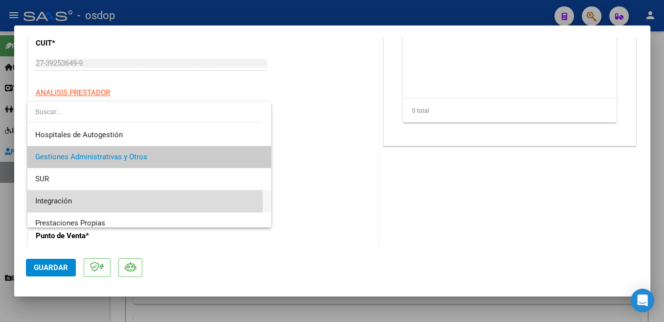
click at [91, 203] on span "Integración" at bounding box center [149, 201] width 228 height 22
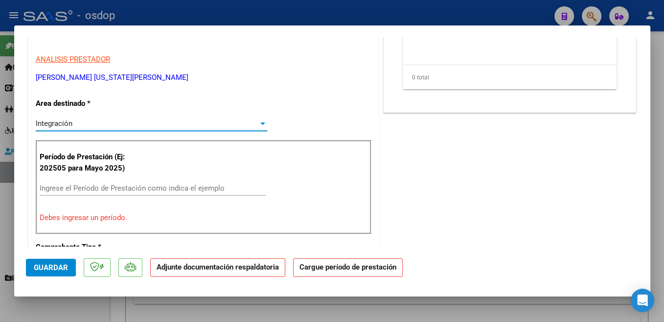
scroll to position [208, 0]
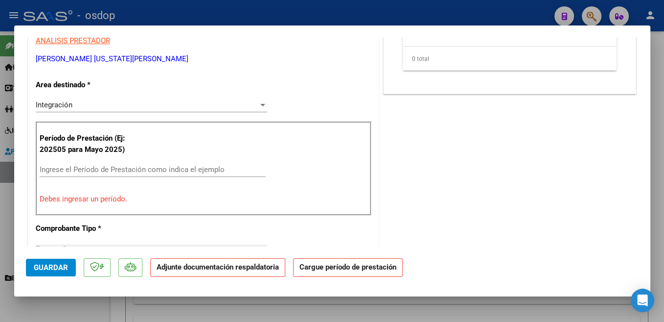
click at [134, 161] on div "Período de Prestación (Ej: 202505 para [DATE]) Ingrese el Período de Prestación…" at bounding box center [204, 168] width 336 height 94
click at [146, 171] on input "Ingrese el Período de Prestación como indica el ejemplo" at bounding box center [153, 169] width 226 height 9
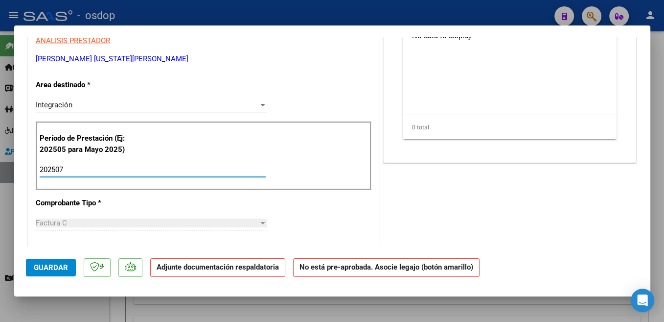
type input "202507"
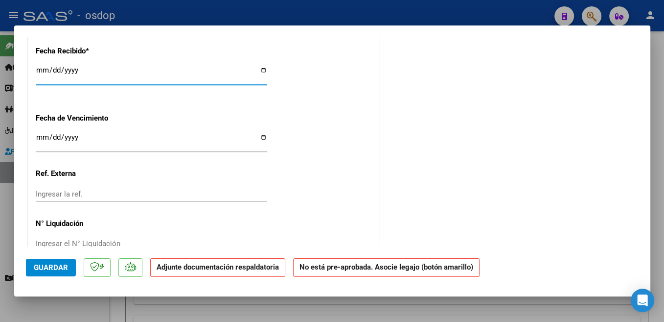
scroll to position [678, 0]
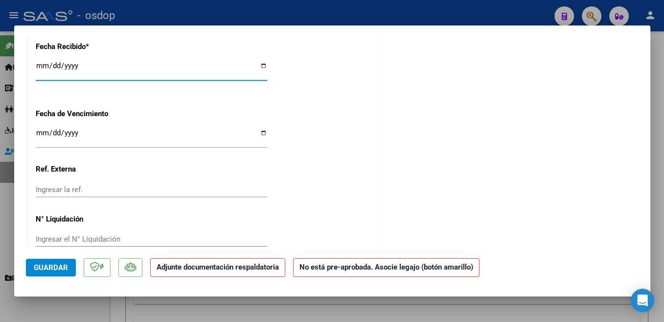
click at [66, 265] on span "Guardar" at bounding box center [51, 267] width 34 height 9
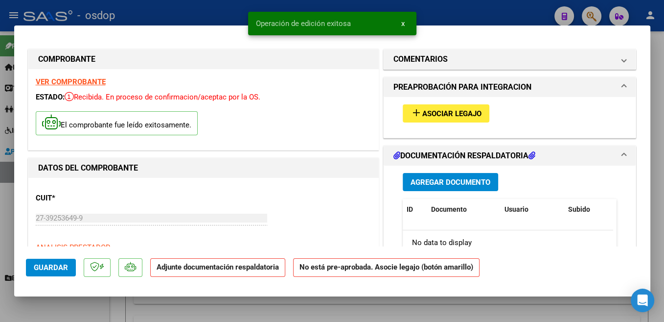
scroll to position [0, 0]
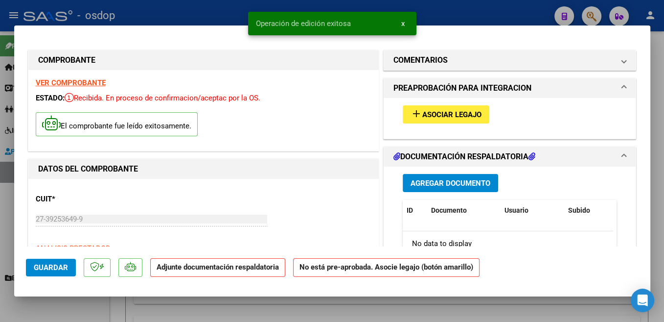
click at [450, 113] on span "Asociar Legajo" at bounding box center [451, 114] width 59 height 9
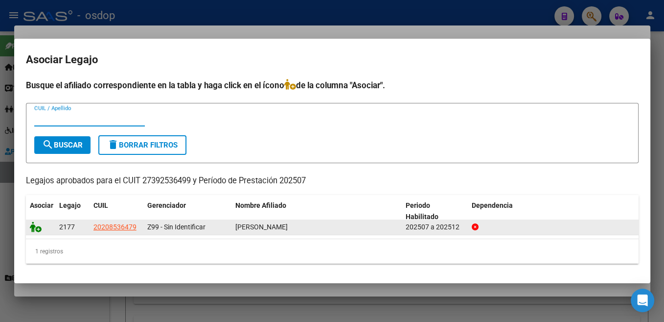
click at [35, 226] on icon at bounding box center [36, 226] width 12 height 11
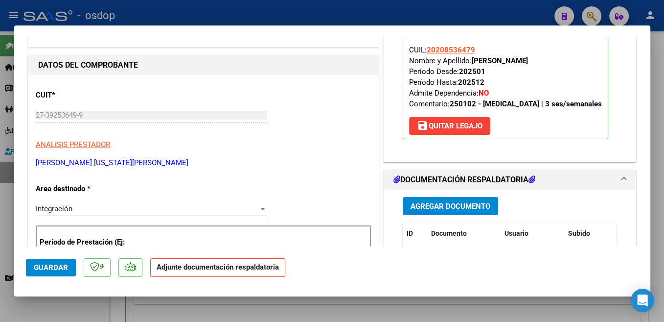
scroll to position [156, 0]
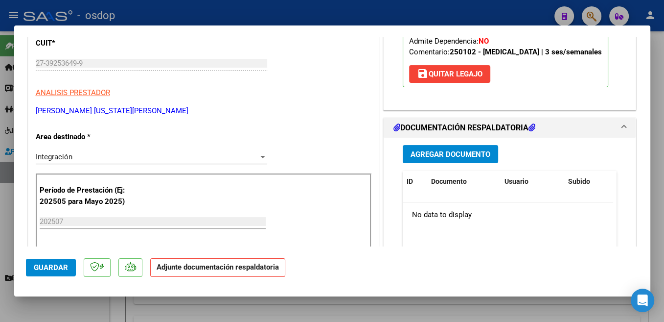
click at [480, 155] on span "Agregar Documento" at bounding box center [451, 154] width 80 height 9
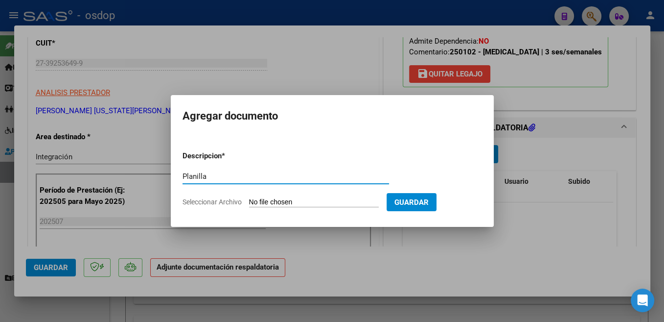
type input "Planilla"
click at [277, 201] on input "Seleccionar Archivo" at bounding box center [314, 202] width 130 height 9
type input "C:\fakepath\ASISTENCIAS [PERSON_NAME]pdf"
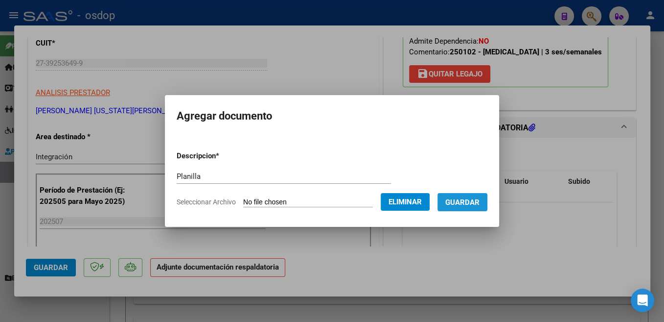
click at [473, 206] on span "Guardar" at bounding box center [462, 202] width 34 height 9
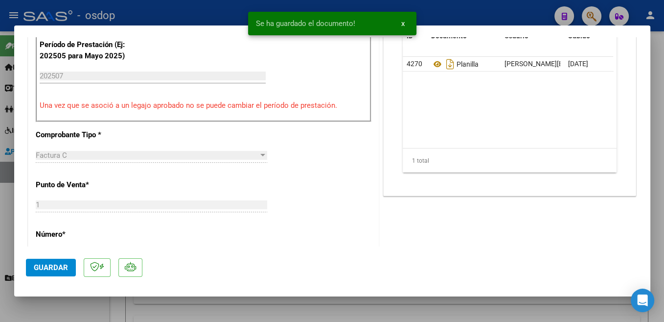
scroll to position [363, 0]
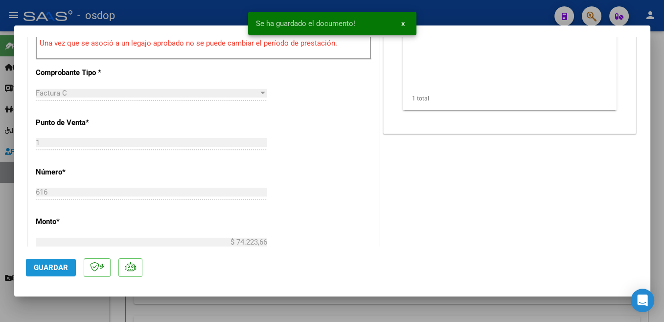
click at [55, 271] on span "Guardar" at bounding box center [51, 267] width 34 height 9
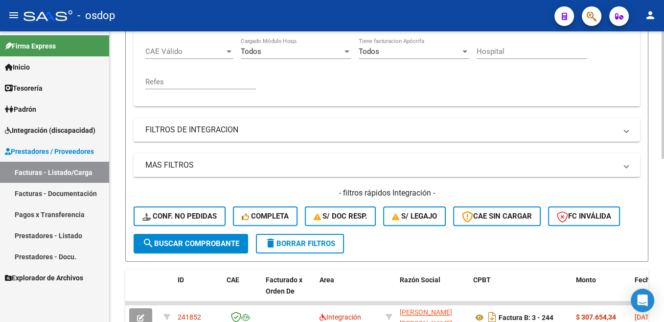
scroll to position [296, 0]
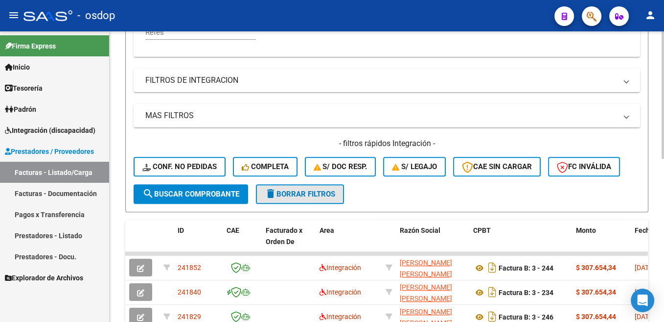
click at [324, 197] on span "delete Borrar Filtros" at bounding box center [300, 193] width 70 height 9
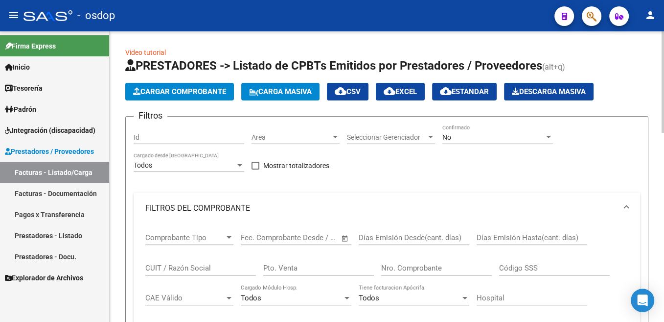
scroll to position [98, 0]
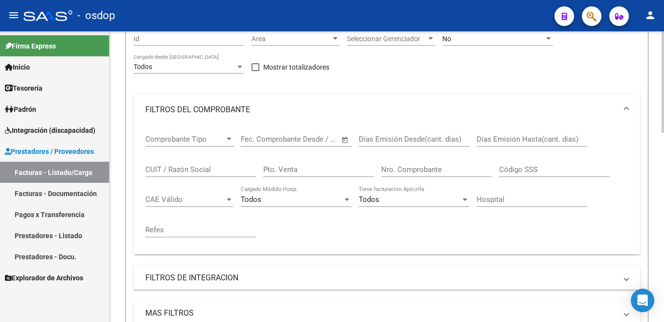
click at [198, 171] on input "CUIT / Razón Social" at bounding box center [200, 169] width 111 height 9
click at [309, 106] on mat-panel-title "FILTROS DEL COMPROBANTE" at bounding box center [380, 109] width 471 height 11
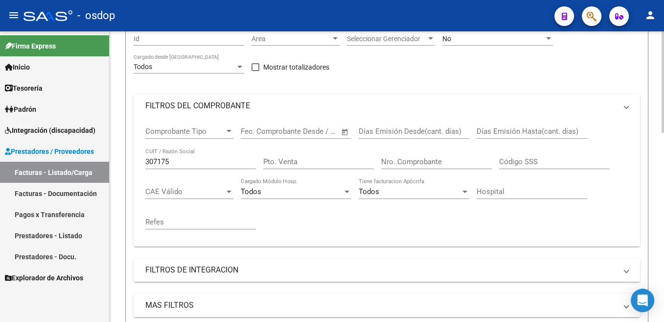
click at [172, 293] on mat-expansion-panel-header "MAS FILTROS" at bounding box center [387, 304] width 507 height 23
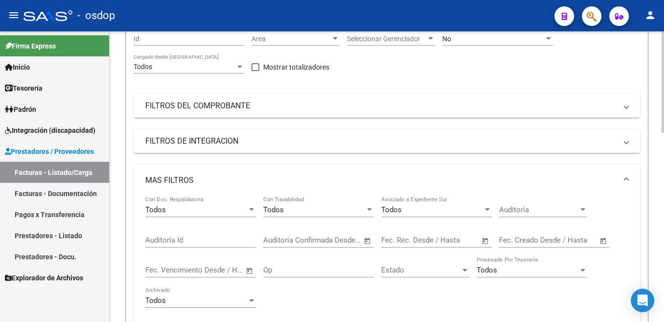
scroll to position [148, 0]
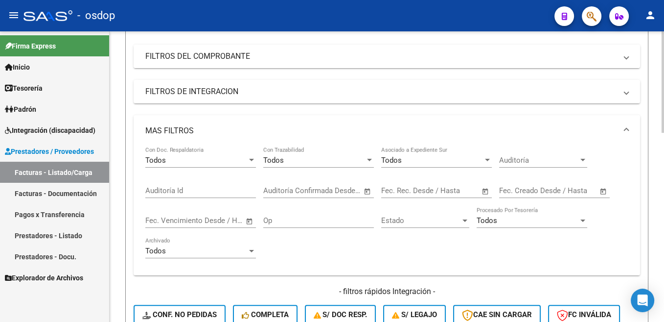
click at [157, 54] on mat-panel-title "FILTROS DEL COMPROBANTE" at bounding box center [380, 56] width 471 height 11
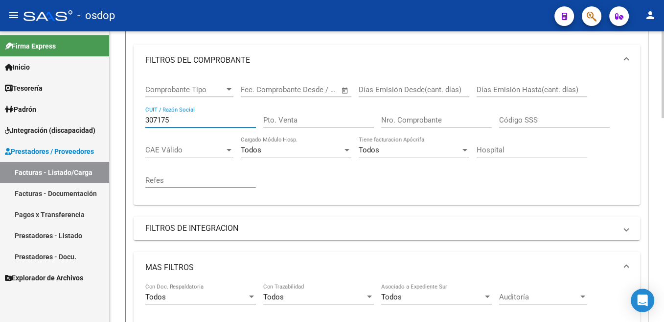
click at [192, 122] on input "307175" at bounding box center [200, 120] width 111 height 9
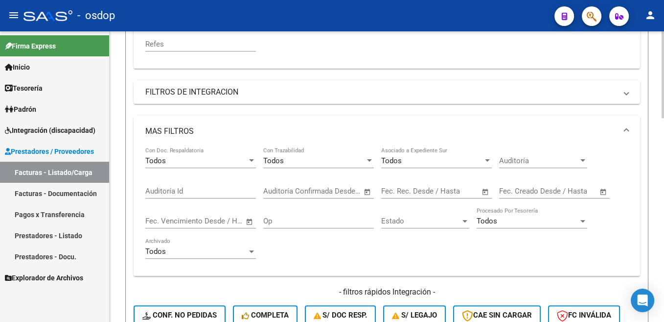
scroll to position [345, 0]
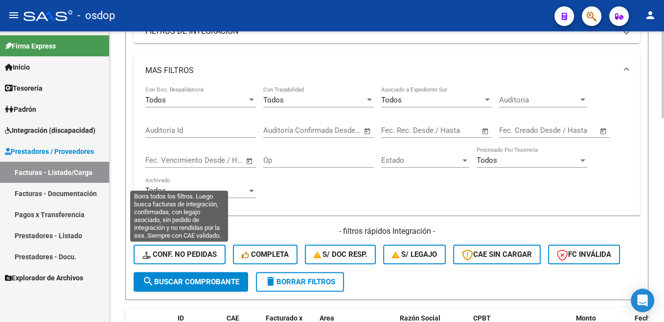
type input "30717543390"
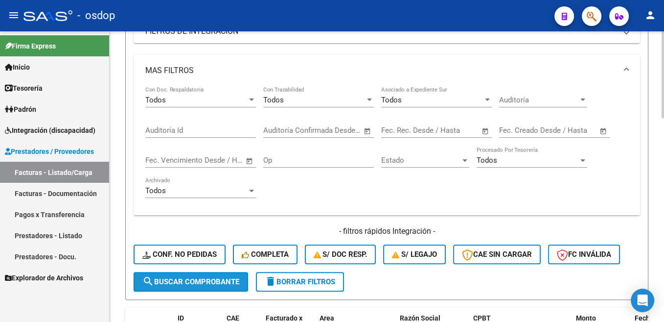
click at [225, 284] on span "search Buscar Comprobante" at bounding box center [190, 281] width 97 height 9
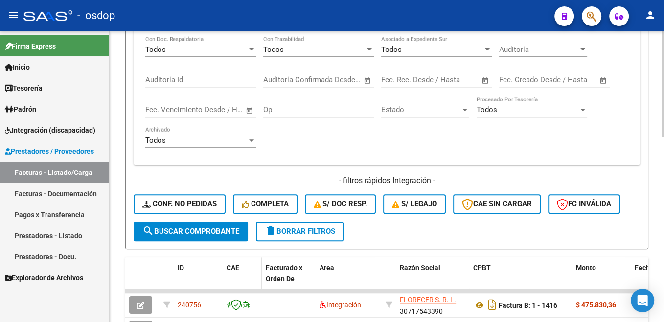
scroll to position [508, 0]
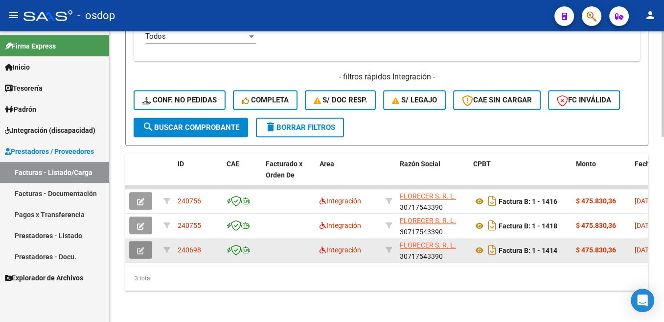
click at [139, 247] on icon "button" at bounding box center [140, 250] width 7 height 7
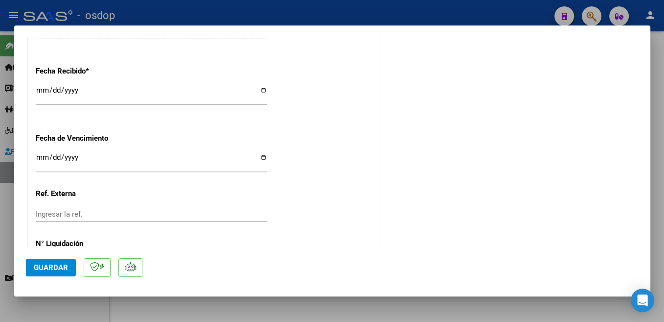
scroll to position [668, 0]
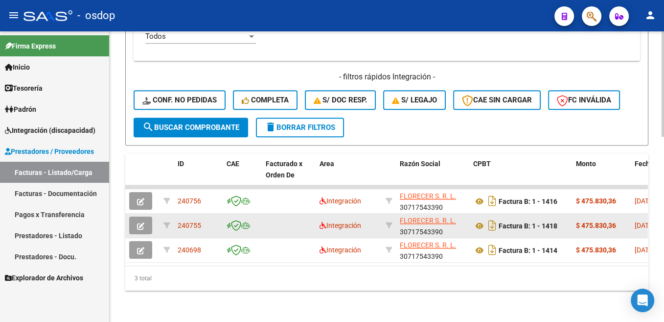
click at [140, 222] on icon "button" at bounding box center [140, 225] width 7 height 7
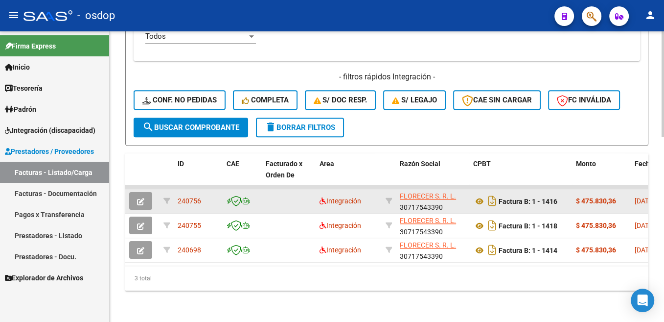
click at [137, 192] on button "button" at bounding box center [140, 201] width 23 height 18
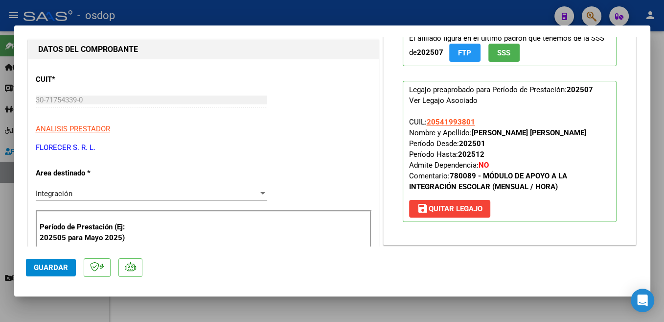
scroll to position [52, 0]
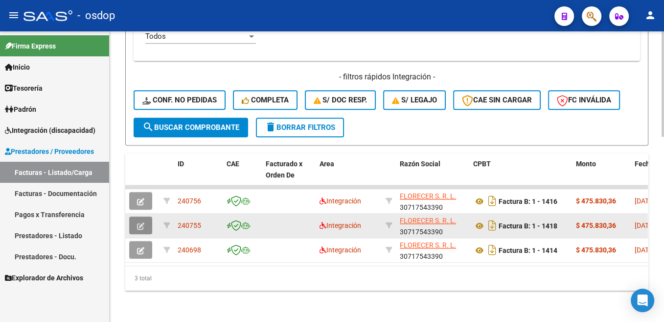
click at [143, 222] on icon "button" at bounding box center [140, 225] width 7 height 7
